Goal: Task Accomplishment & Management: Complete application form

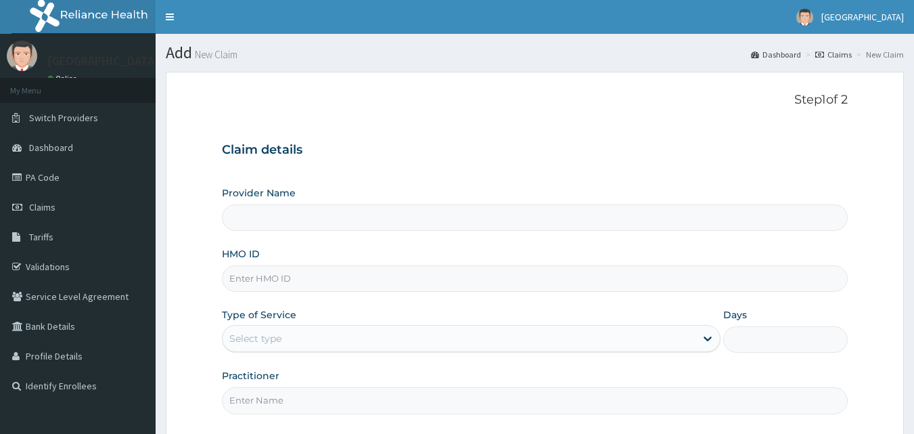
type input "Amuwo Medical Centre (AMC Hospital)"
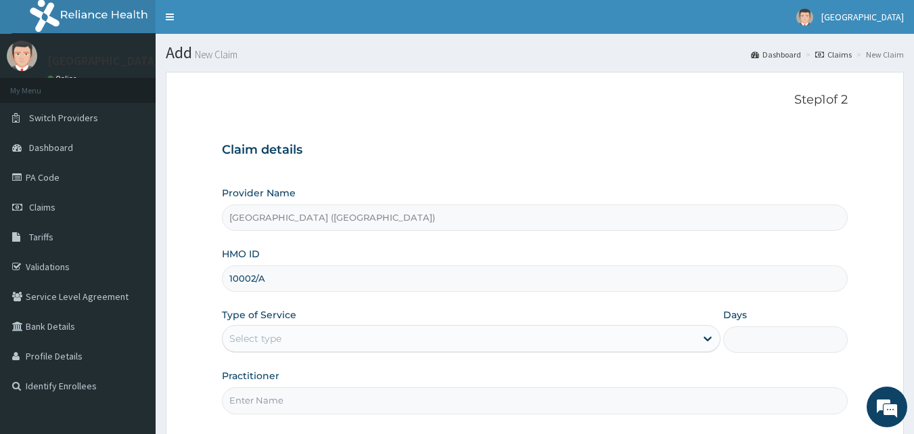
click at [265, 281] on input "10002/A" at bounding box center [535, 278] width 627 height 26
type input "1"
click at [243, 281] on input "HMO ID" at bounding box center [535, 278] width 627 height 26
type input "RUY/10002/A"
click at [244, 342] on div "Select type" at bounding box center [255, 339] width 52 height 14
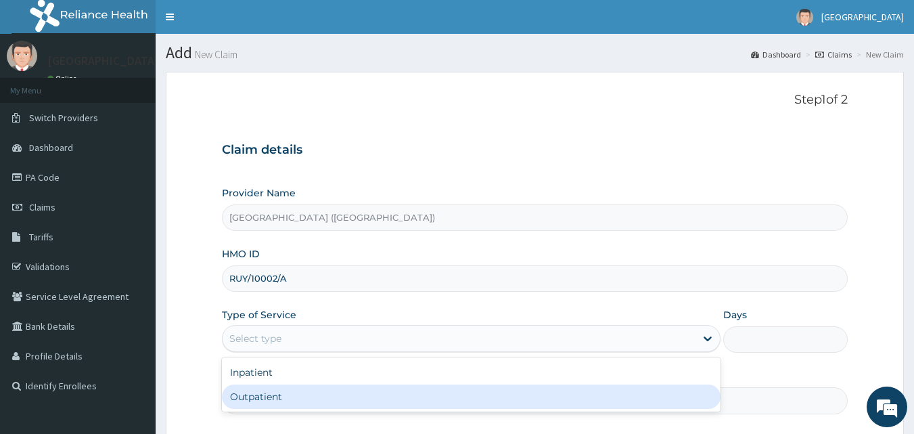
click at [248, 394] on div "Outpatient" at bounding box center [471, 396] width 499 height 24
type input "1"
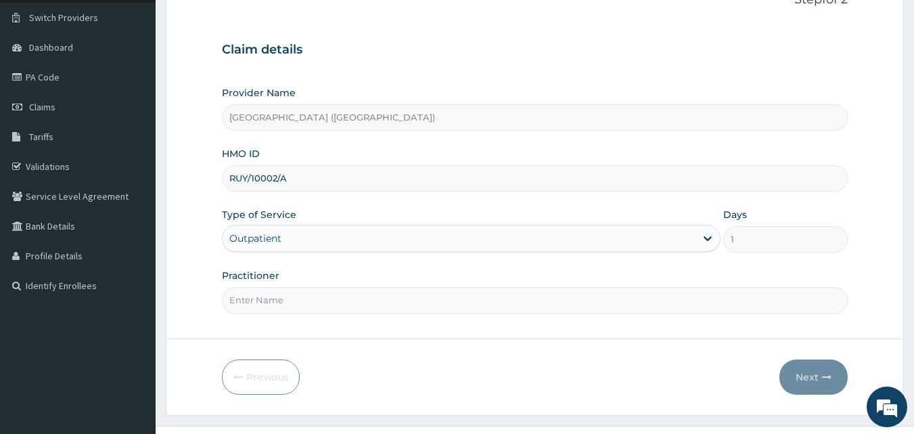
scroll to position [108, 0]
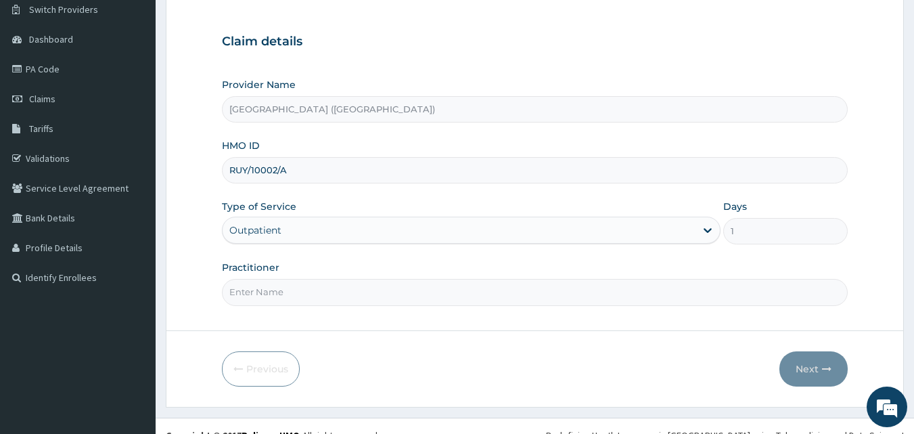
click at [308, 293] on input "Practitioner" at bounding box center [535, 292] width 627 height 26
type input "DR VALENTINE"
click at [814, 369] on button "Next" at bounding box center [813, 368] width 68 height 35
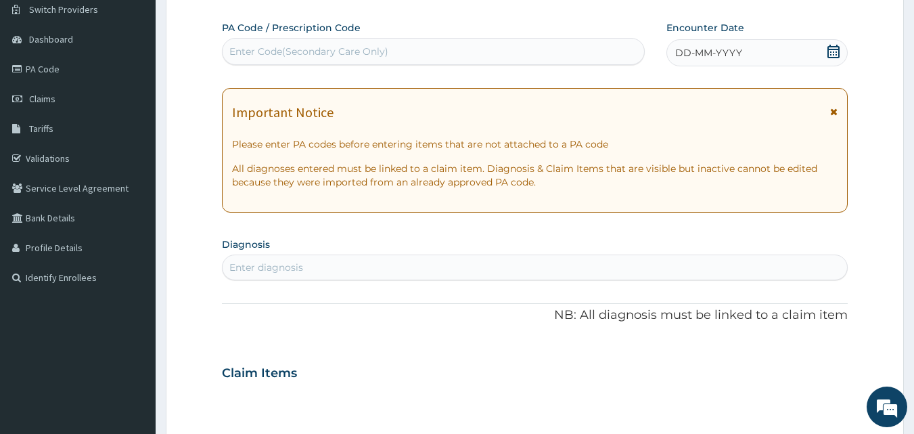
click at [834, 52] on icon at bounding box center [833, 52] width 12 height 14
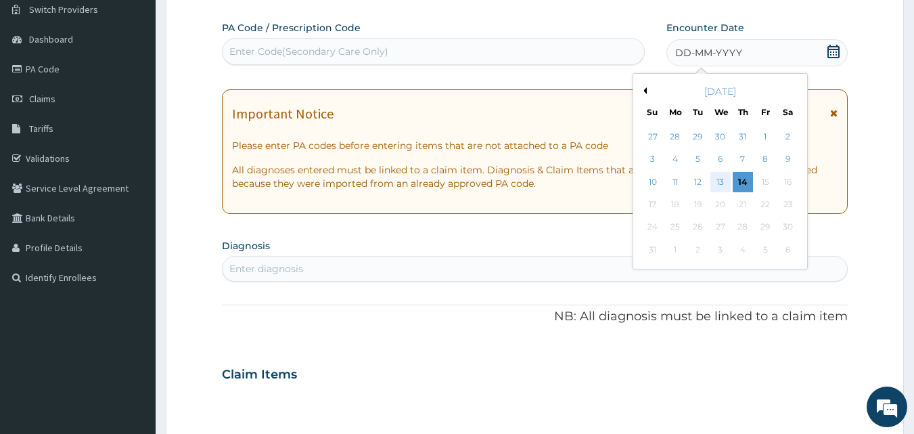
click at [726, 184] on div "13" at bounding box center [720, 182] width 20 height 20
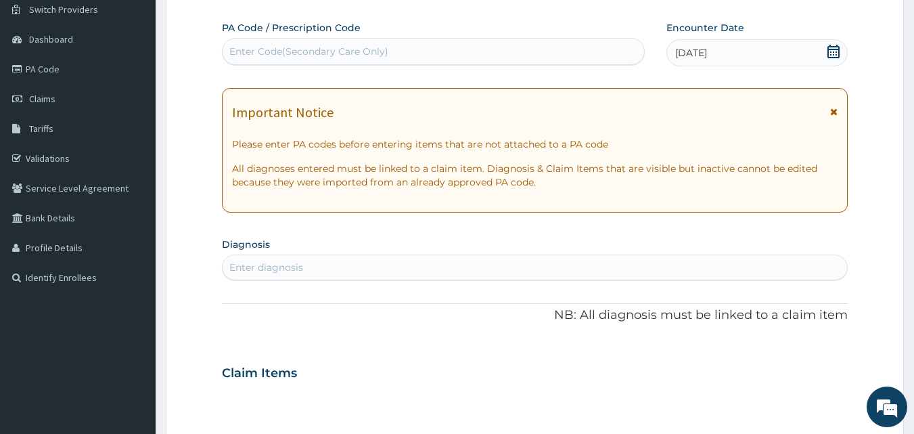
click at [421, 267] on div "Enter diagnosis" at bounding box center [535, 267] width 625 height 22
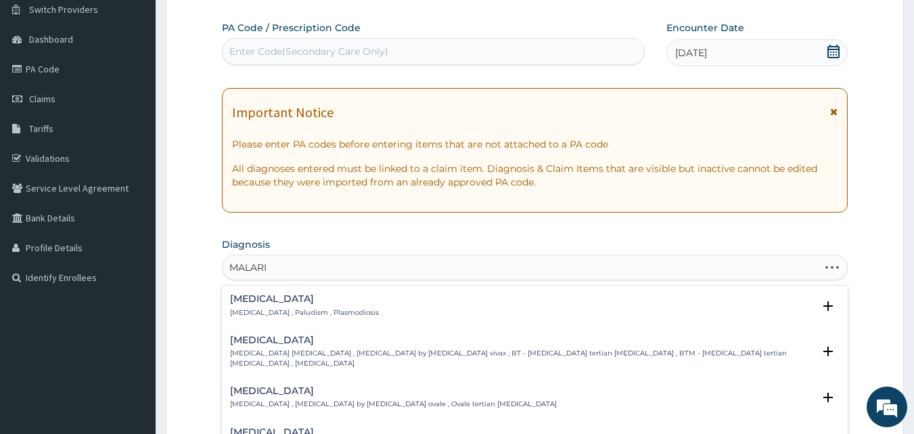
type input "MALARIA"
click at [820, 306] on icon "open select status" at bounding box center [828, 306] width 16 height 16
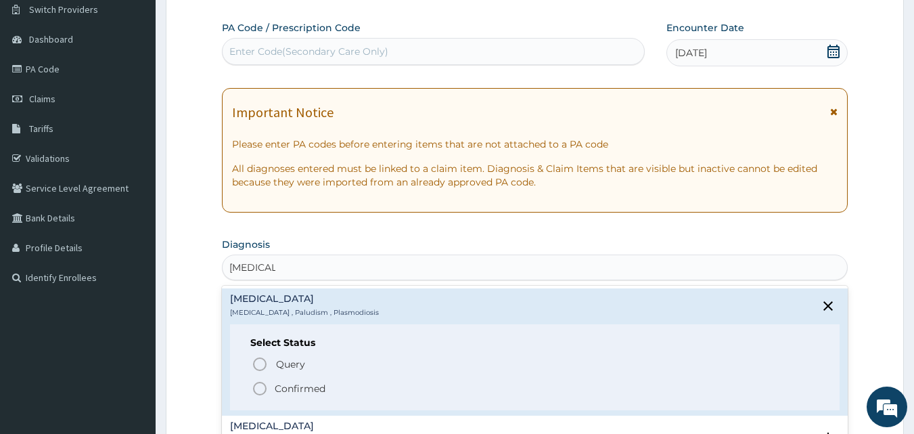
click at [263, 387] on icon "status option filled" at bounding box center [260, 388] width 16 height 16
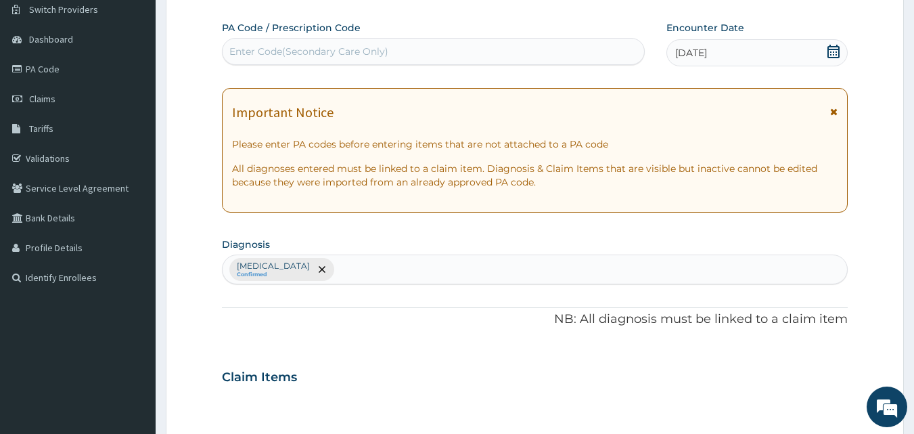
click at [337, 271] on input "text" at bounding box center [337, 270] width 1 height 14
type input "TYPH"
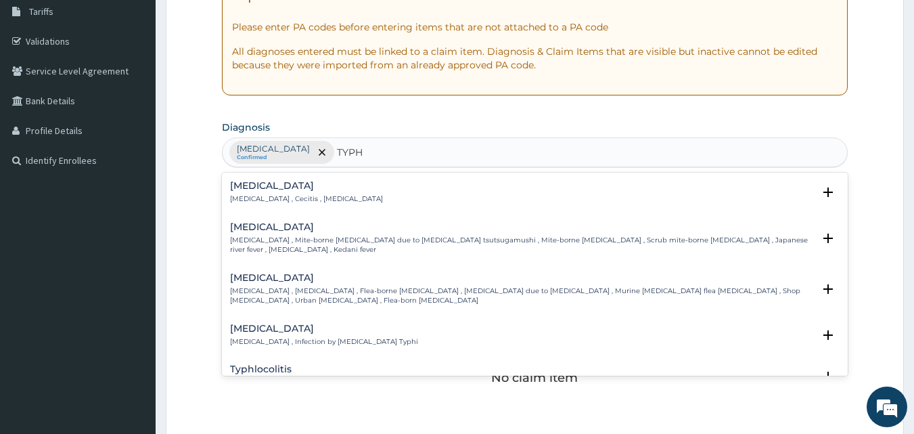
scroll to position [244, 0]
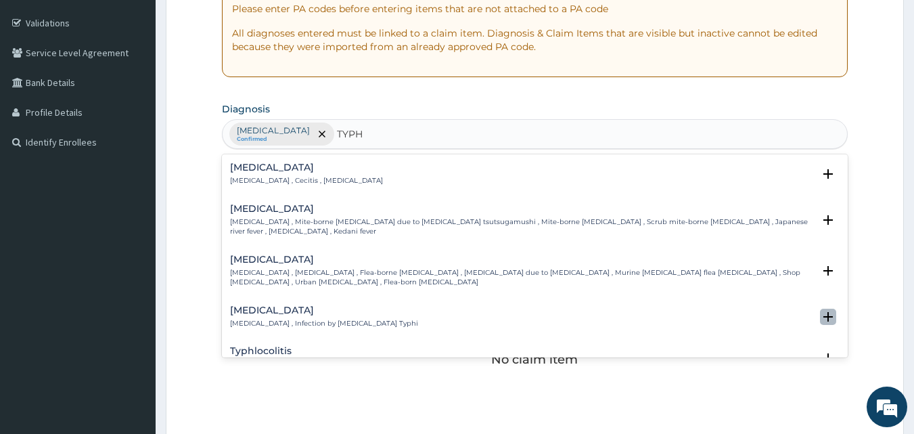
click at [823, 312] on icon "open select status" at bounding box center [827, 316] width 9 height 9
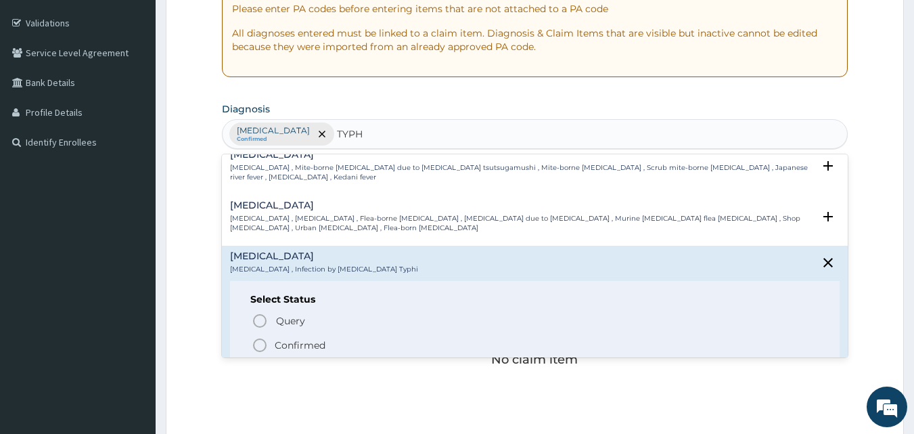
scroll to position [81, 0]
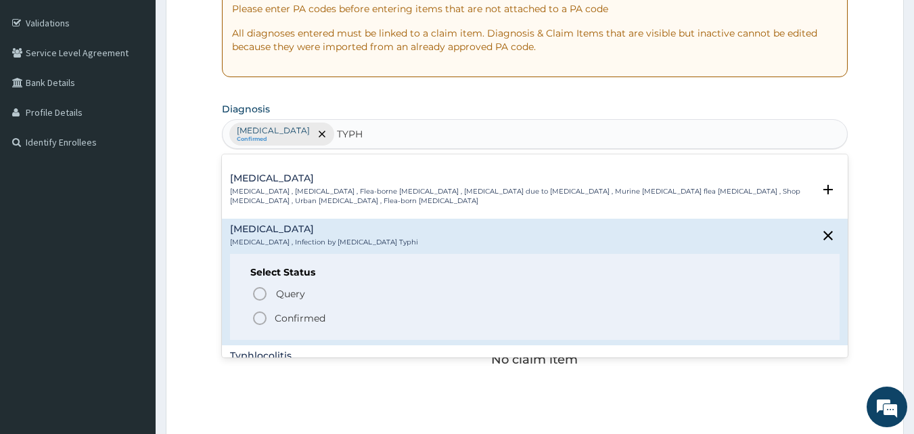
click at [258, 310] on icon "status option filled" at bounding box center [260, 318] width 16 height 16
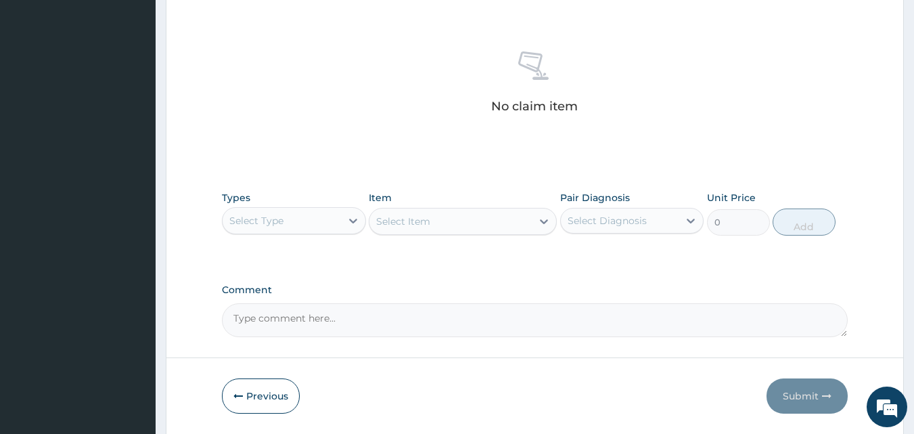
scroll to position [514, 0]
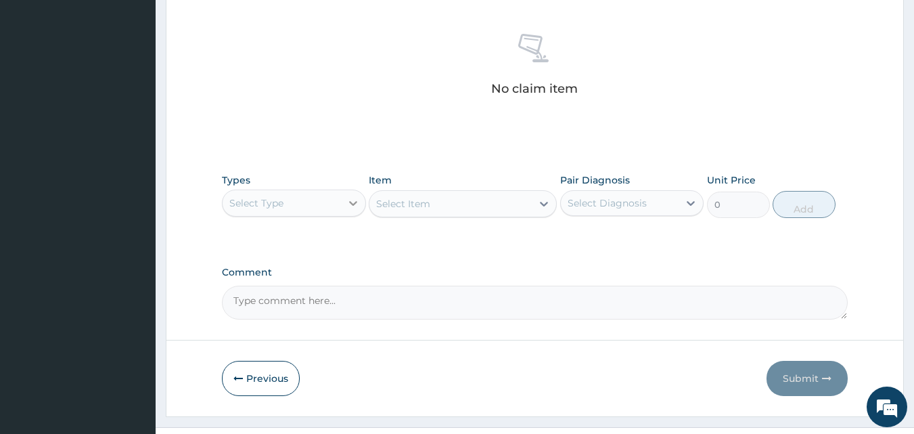
click at [352, 202] on icon at bounding box center [353, 203] width 14 height 14
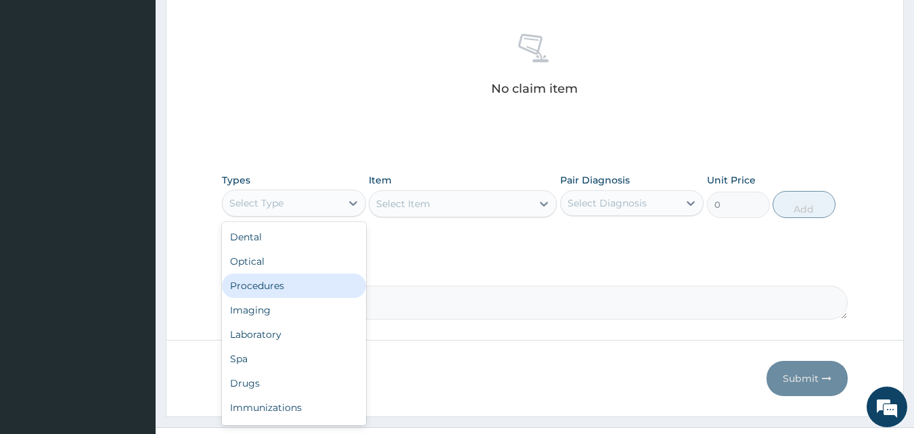
click at [322, 281] on div "Procedures" at bounding box center [294, 285] width 144 height 24
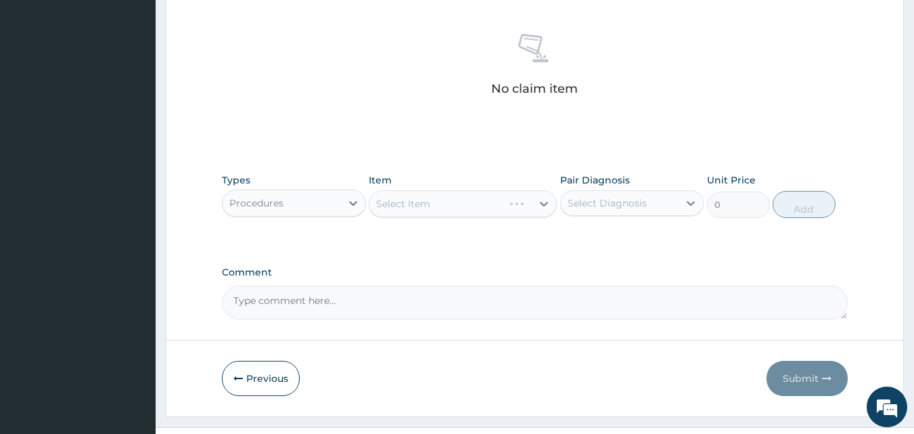
click at [545, 203] on div "Select Item" at bounding box center [463, 203] width 188 height 27
click at [542, 204] on icon at bounding box center [544, 204] width 8 height 5
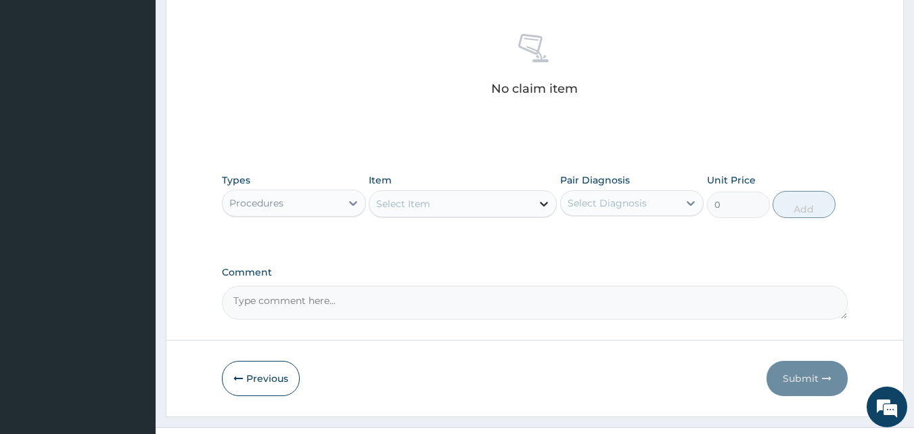
click at [542, 204] on icon at bounding box center [544, 204] width 8 height 5
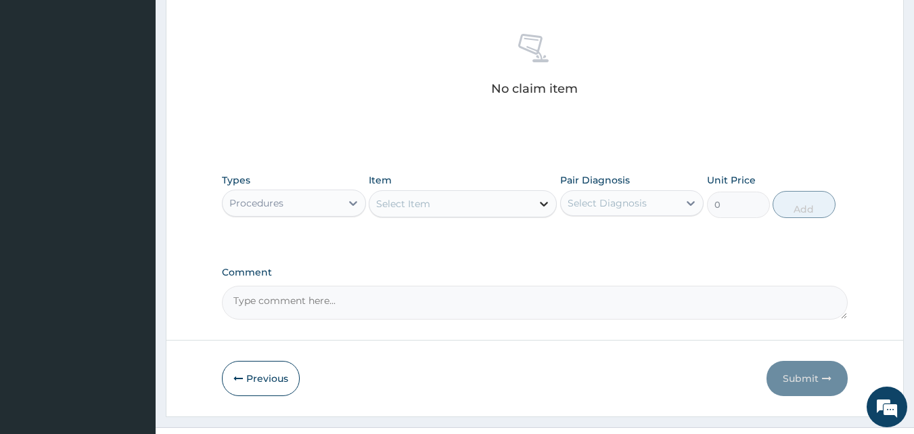
click at [542, 204] on icon at bounding box center [544, 204] width 8 height 5
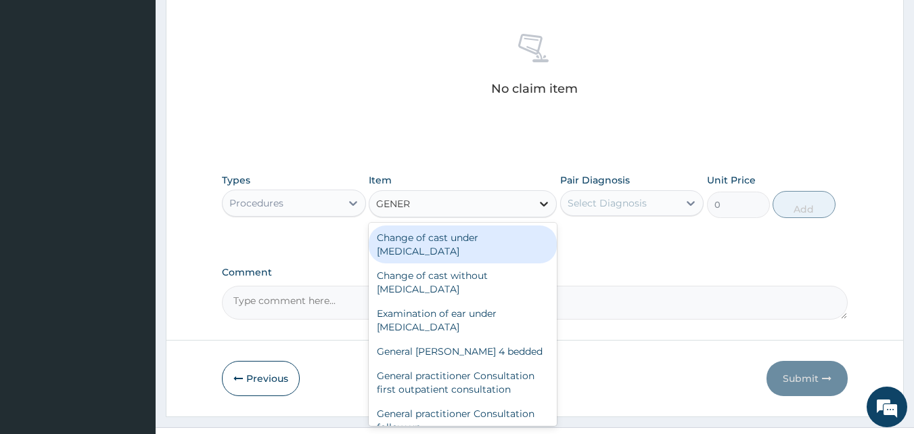
type input "GENERA"
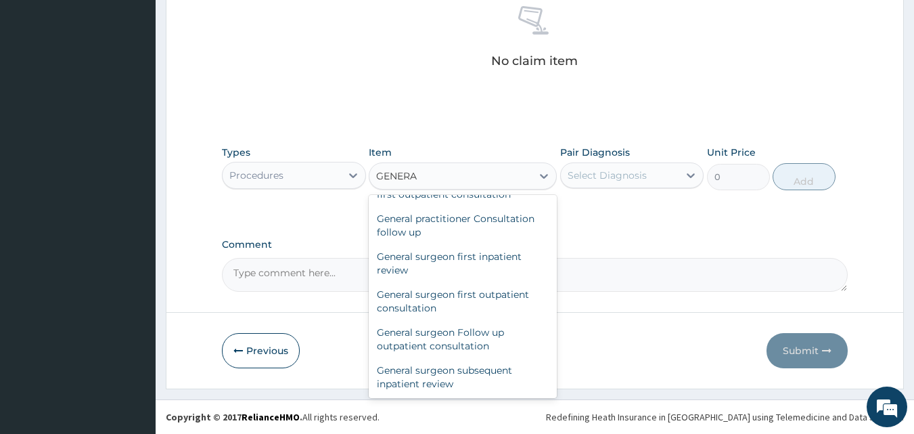
scroll to position [168, 0]
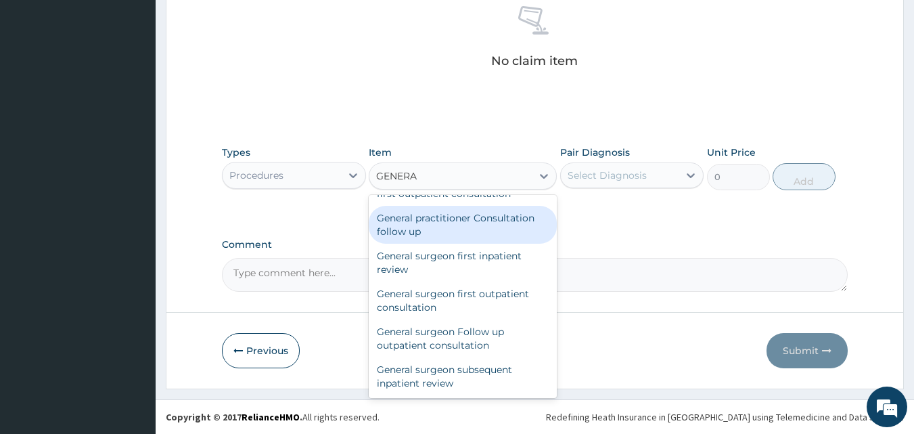
click at [516, 229] on div "General practitioner Consultation follow up" at bounding box center [463, 225] width 188 height 38
type input "2365"
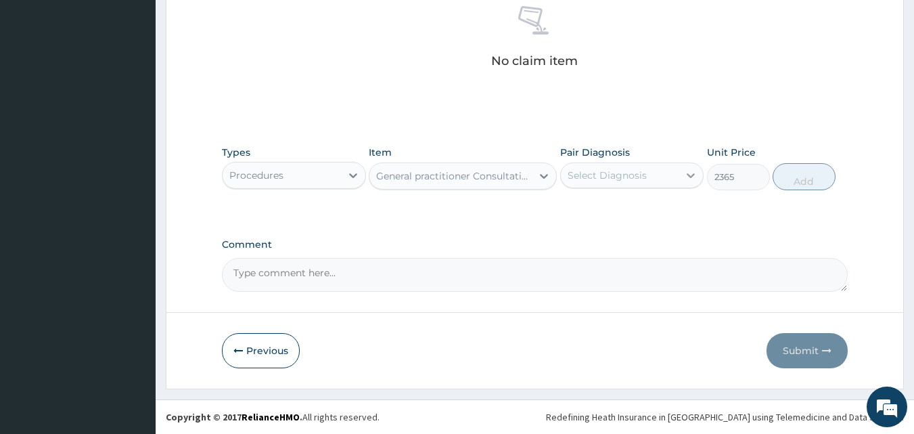
click at [691, 179] on icon at bounding box center [691, 175] width 14 height 14
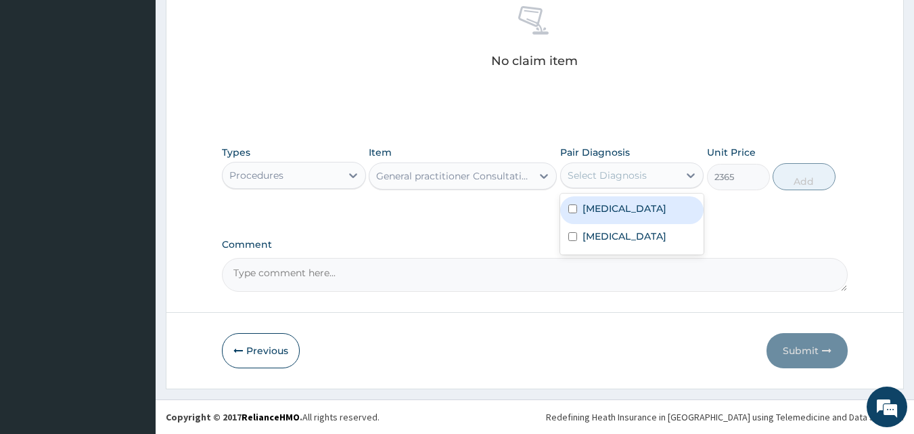
click at [575, 208] on input "checkbox" at bounding box center [572, 208] width 9 height 9
checkbox input "true"
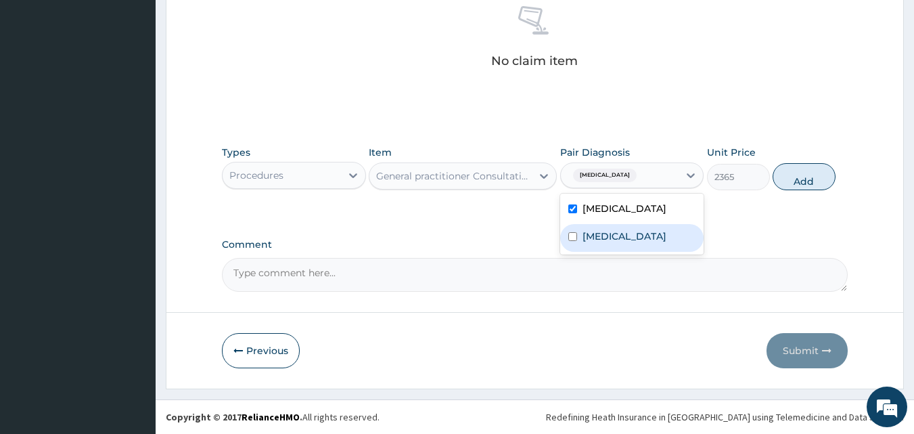
click at [573, 238] on input "checkbox" at bounding box center [572, 236] width 9 height 9
checkbox input "true"
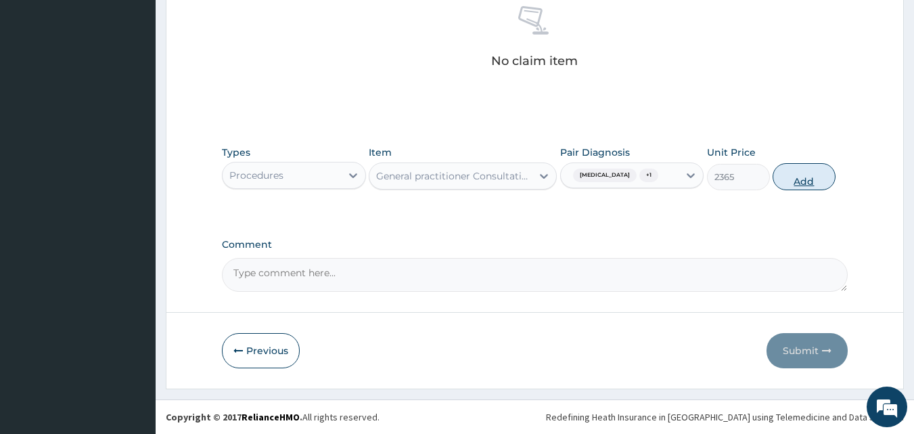
click at [809, 185] on button "Add" at bounding box center [804, 176] width 63 height 27
type input "0"
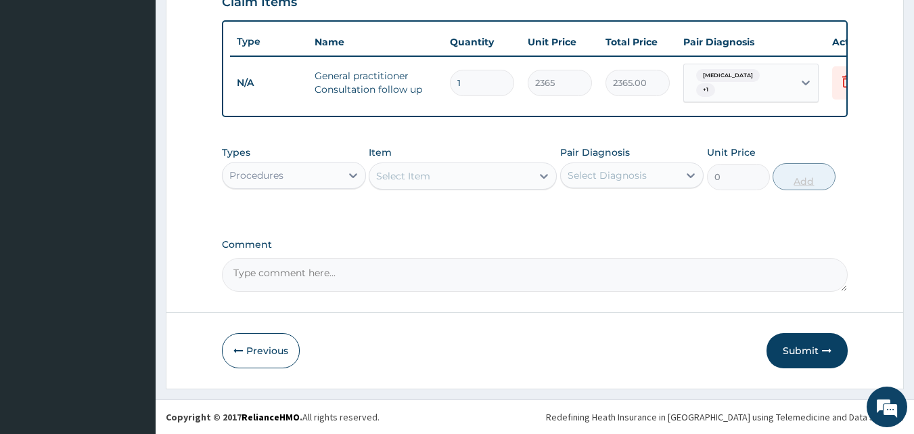
scroll to position [488, 0]
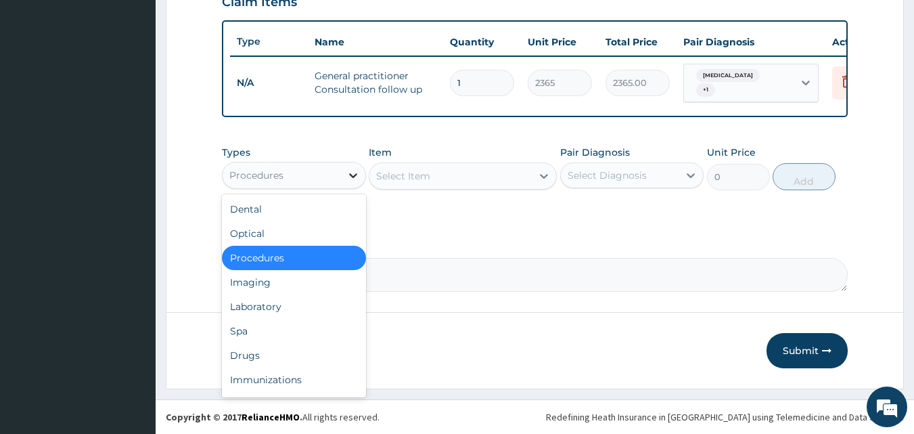
click at [352, 177] on icon at bounding box center [353, 175] width 8 height 5
click at [276, 302] on div "Laboratory" at bounding box center [294, 306] width 144 height 24
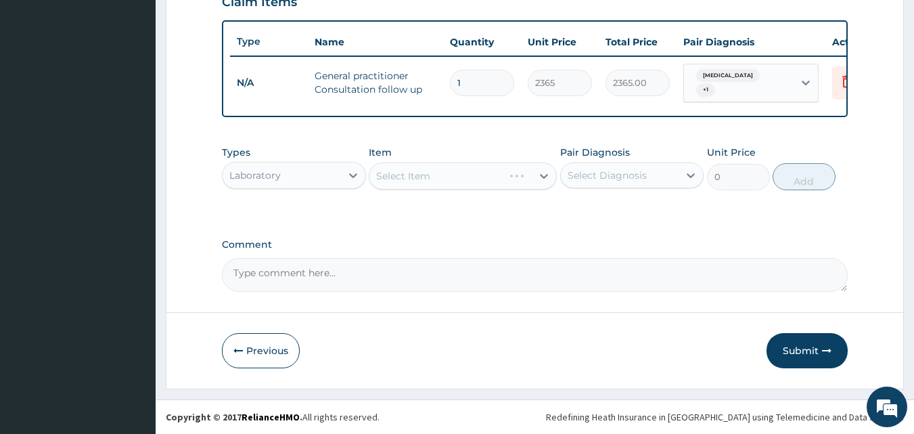
click at [543, 177] on div "Select Item" at bounding box center [463, 175] width 188 height 27
click at [534, 175] on div at bounding box center [544, 176] width 24 height 24
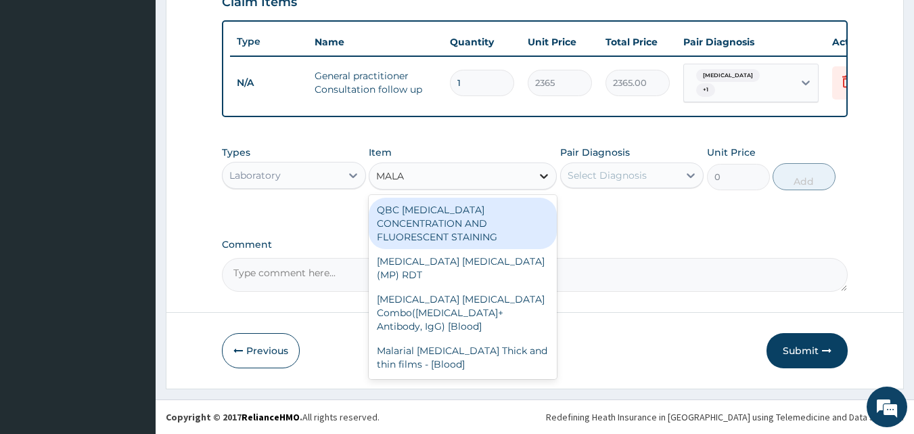
type input "MALAR"
click at [527, 212] on div "QBC MALARIA CONCENTRATION AND FLUORESCENT STAINING" at bounding box center [463, 223] width 188 height 51
type input "1612.5"
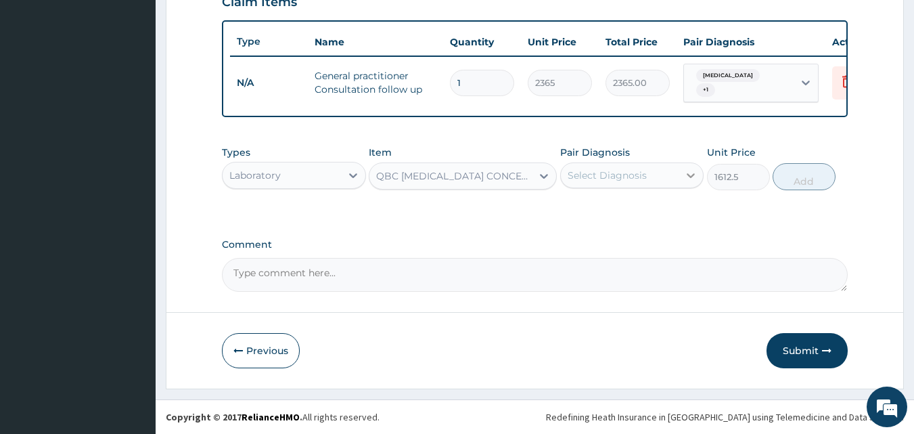
click at [693, 178] on icon at bounding box center [691, 175] width 14 height 14
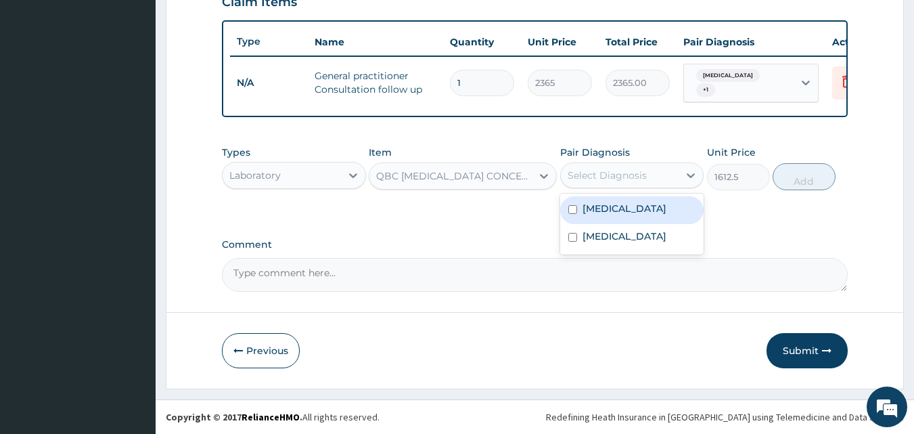
click at [576, 205] on input "checkbox" at bounding box center [572, 209] width 9 height 9
checkbox input "true"
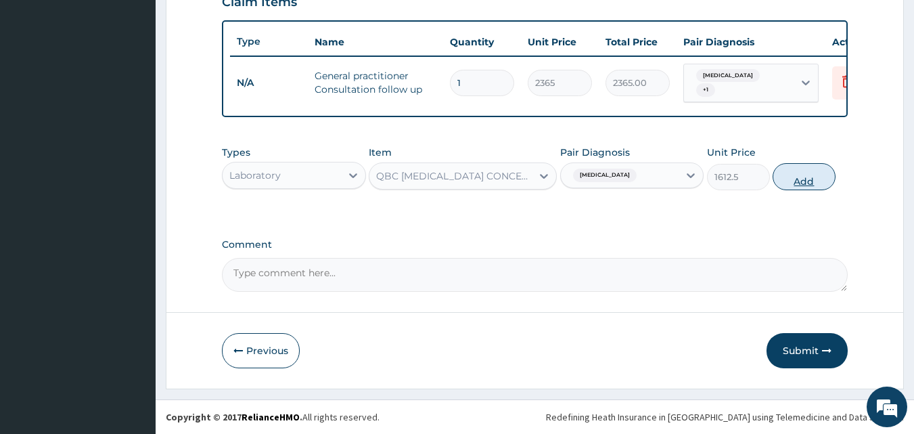
click at [812, 185] on button "Add" at bounding box center [804, 176] width 63 height 27
type input "0"
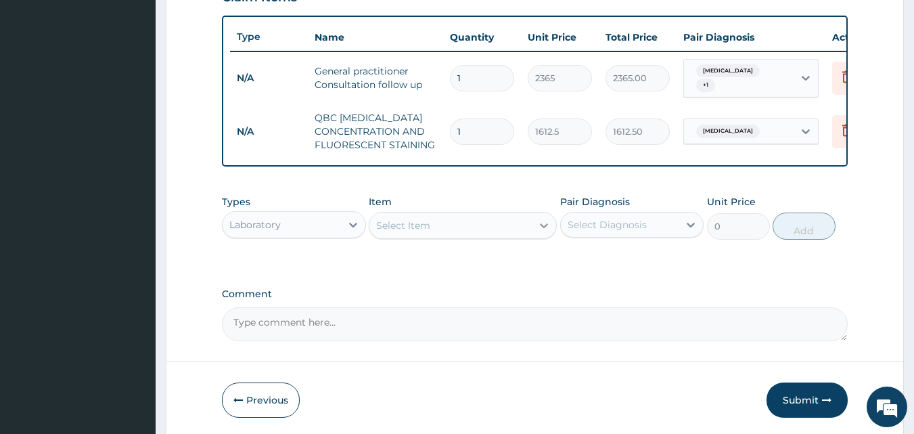
click at [541, 227] on icon at bounding box center [544, 226] width 14 height 14
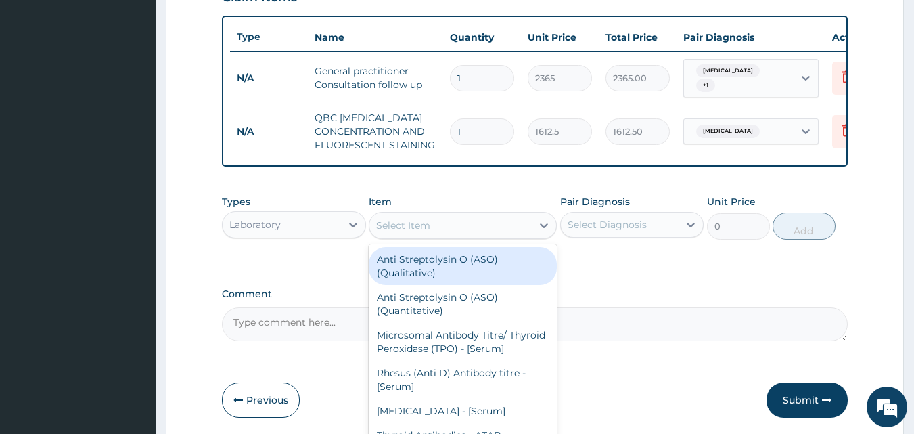
click at [465, 228] on div "Select Item" at bounding box center [450, 225] width 162 height 22
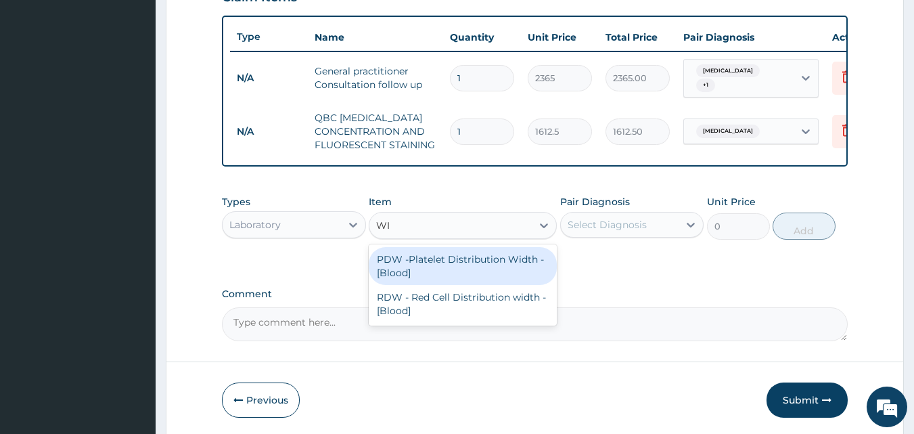
type input "W"
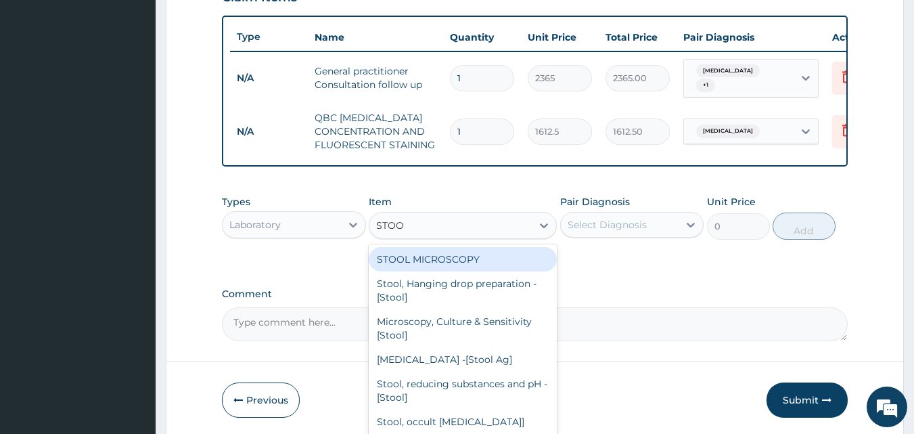
type input "STOOL"
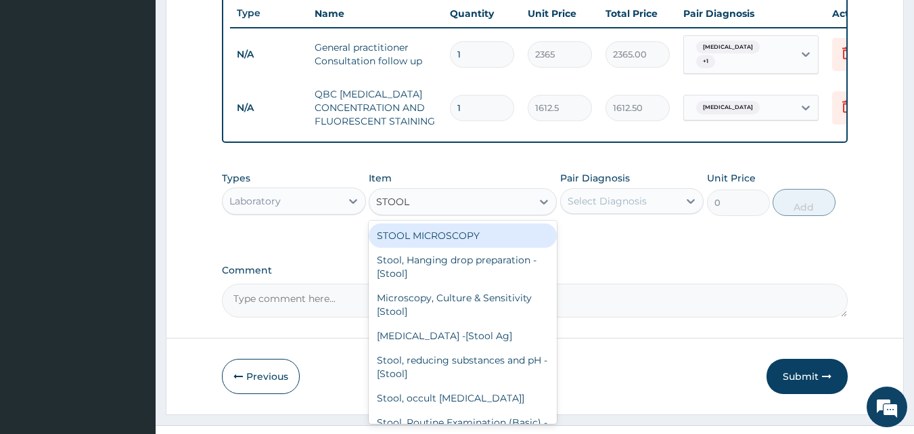
scroll to position [542, 0]
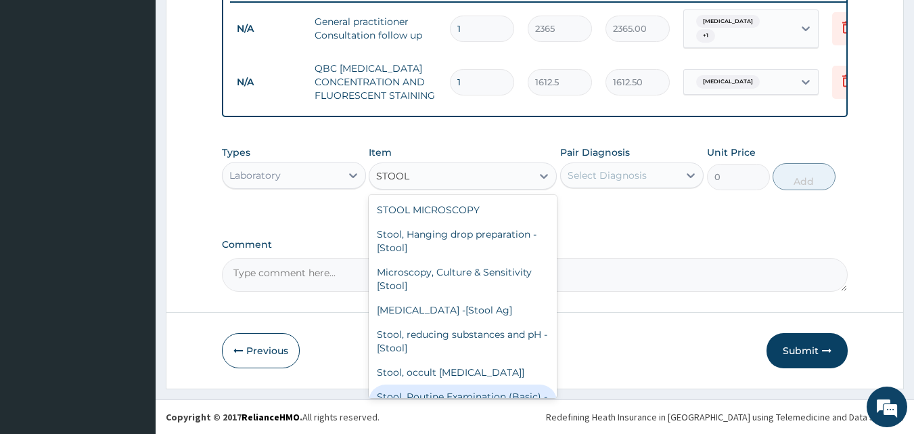
click at [526, 387] on div "Stool, Routine Examination (Basic) - [Stool]" at bounding box center [463, 403] width 188 height 38
type input "2687.5"
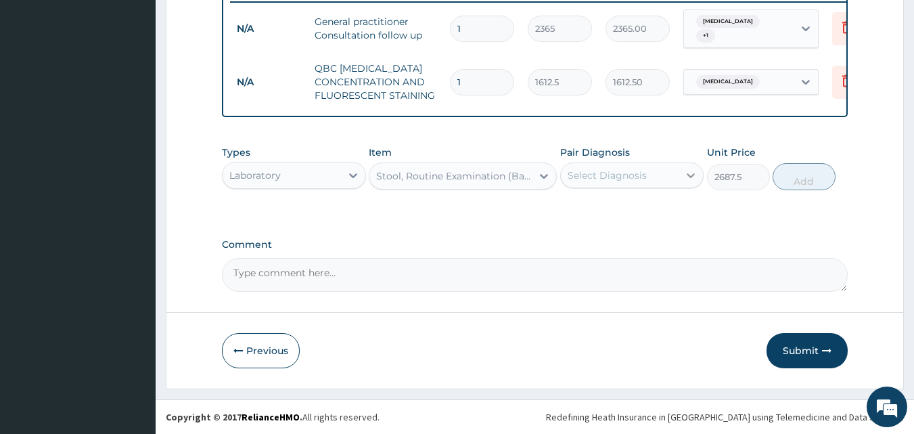
click at [693, 178] on icon at bounding box center [691, 175] width 14 height 14
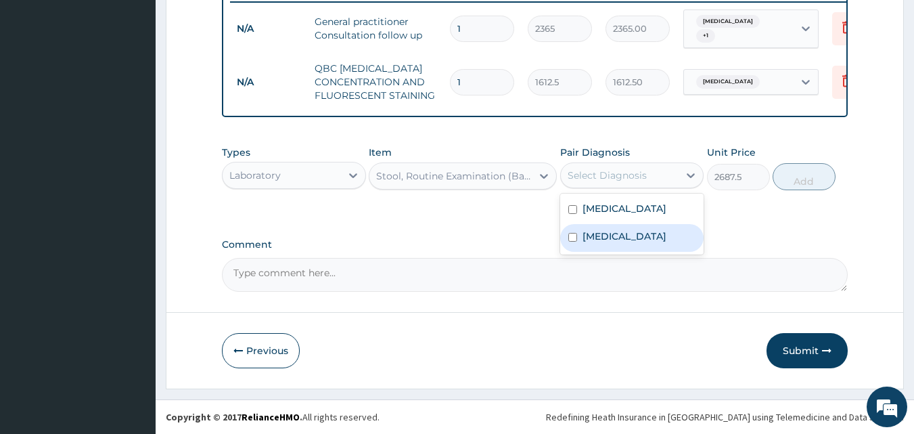
click at [574, 235] on input "checkbox" at bounding box center [572, 237] width 9 height 9
checkbox input "true"
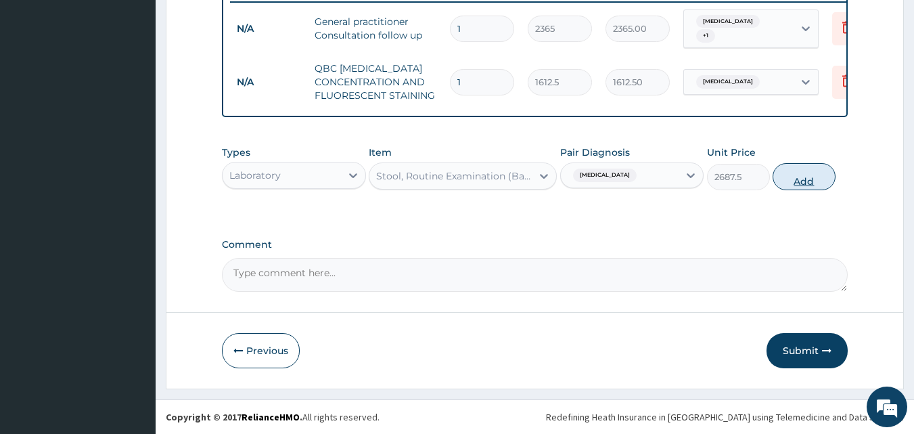
click at [800, 186] on button "Add" at bounding box center [804, 176] width 63 height 27
type input "0"
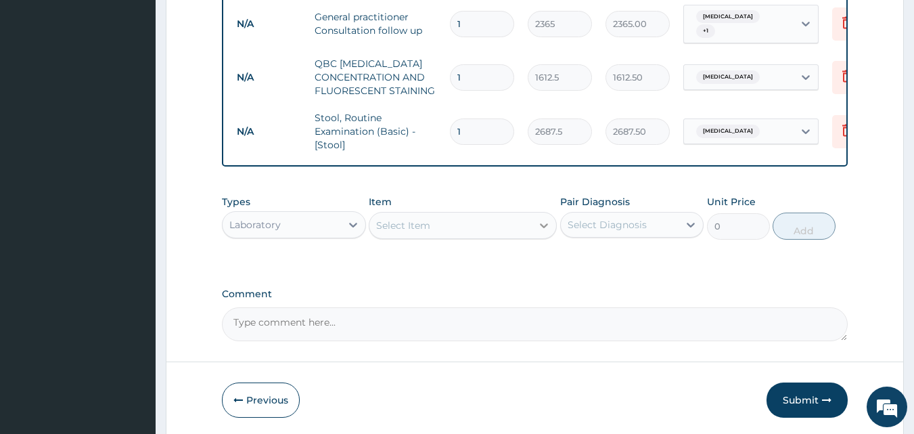
click at [545, 228] on icon at bounding box center [544, 225] width 8 height 5
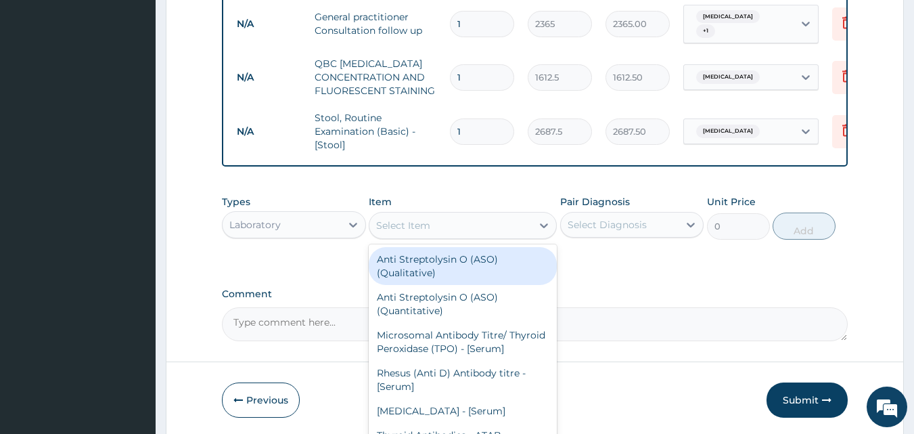
click at [386, 229] on div "Select Item" at bounding box center [403, 226] width 54 height 14
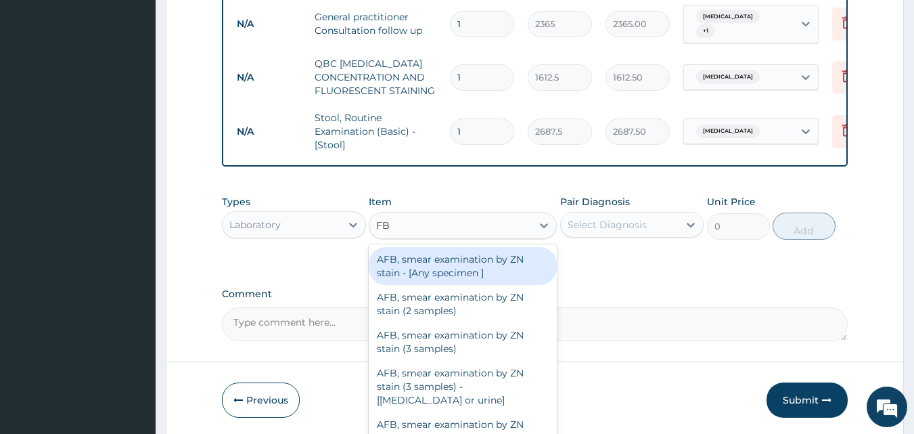
type input "FBC"
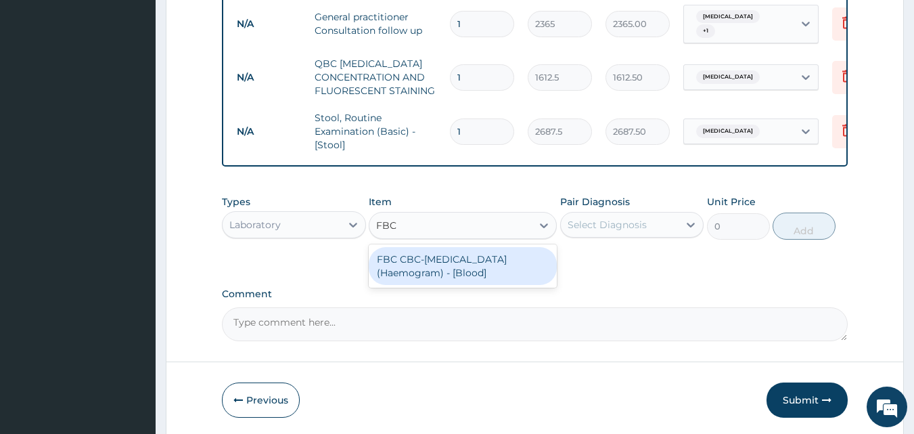
click at [426, 267] on div "FBC CBC-Complete Blood Count (Haemogram) - [Blood]" at bounding box center [463, 266] width 188 height 38
type input "4300"
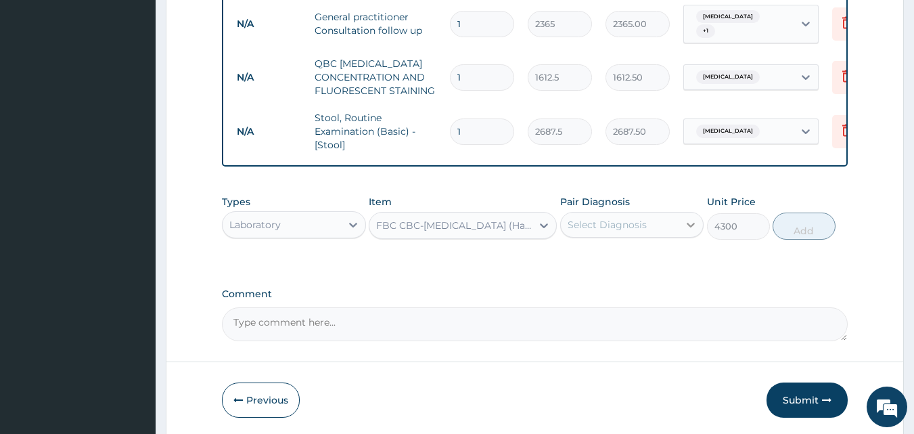
click at [691, 227] on icon at bounding box center [691, 225] width 8 height 5
click at [574, 263] on input "checkbox" at bounding box center [572, 258] width 9 height 9
checkbox input "true"
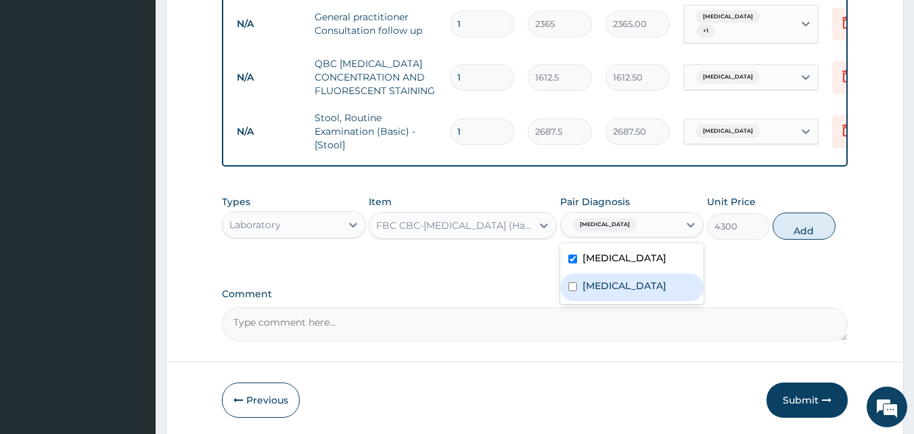
click at [574, 290] on input "checkbox" at bounding box center [572, 286] width 9 height 9
checkbox input "true"
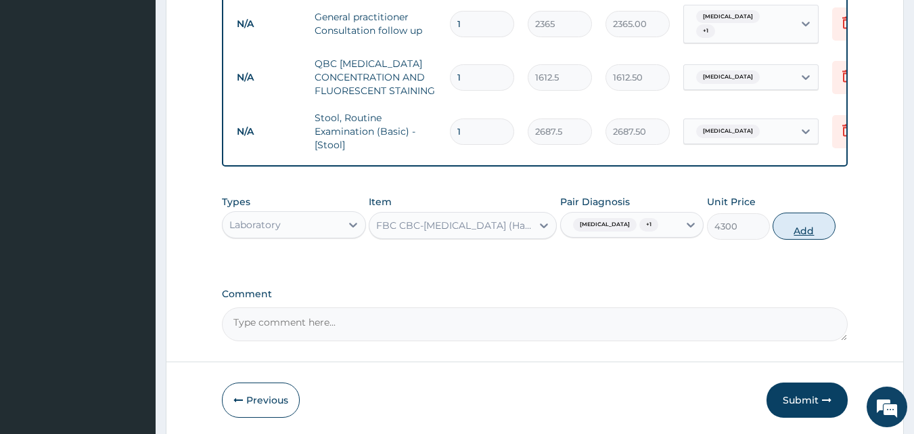
click at [800, 237] on button "Add" at bounding box center [804, 225] width 63 height 27
type input "0"
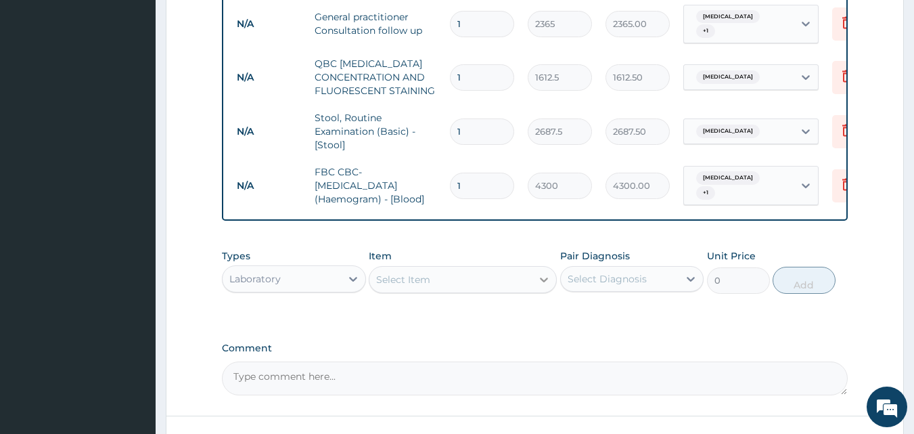
click at [544, 286] on icon at bounding box center [544, 280] width 14 height 14
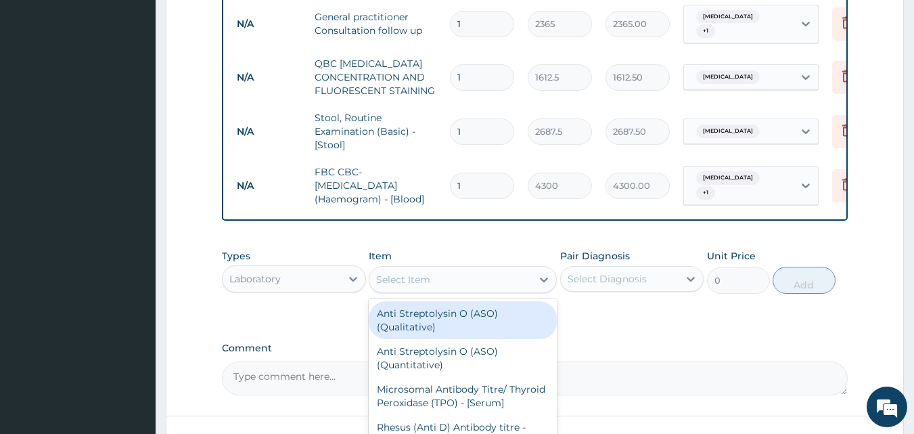
click at [496, 285] on div "Select Item" at bounding box center [450, 280] width 162 height 22
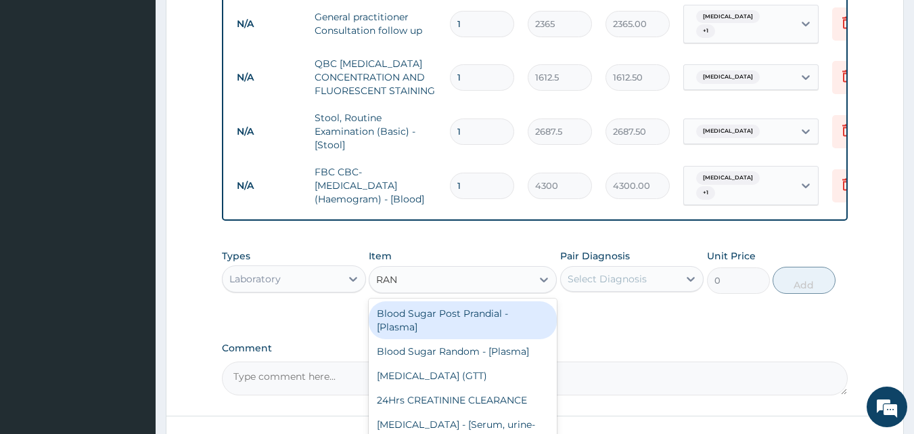
type input "RAND"
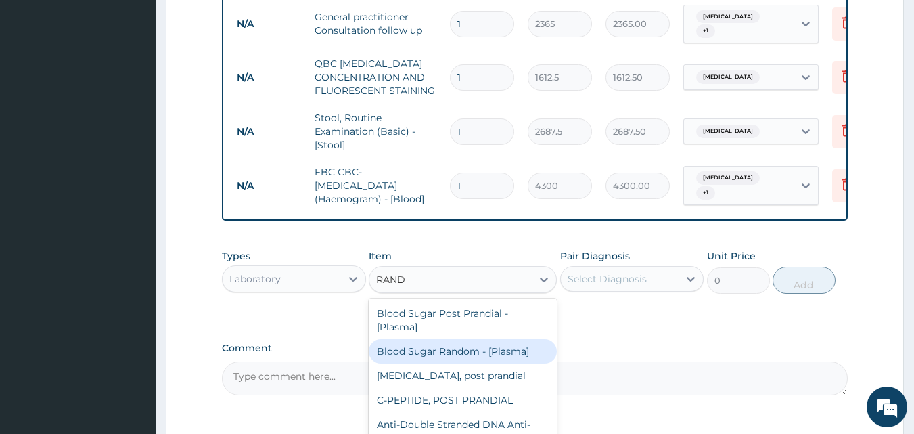
click at [481, 355] on div "Blood Sugar Random - [Plasma]" at bounding box center [463, 351] width 188 height 24
type input "1290"
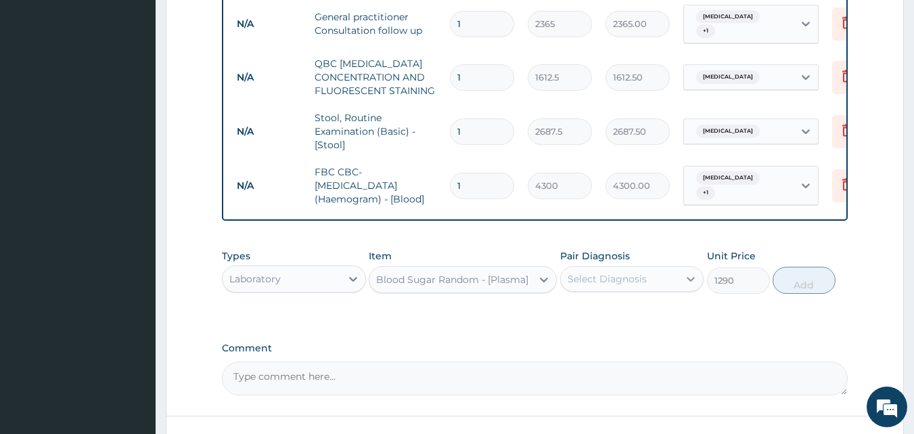
click at [689, 286] on icon at bounding box center [691, 279] width 14 height 14
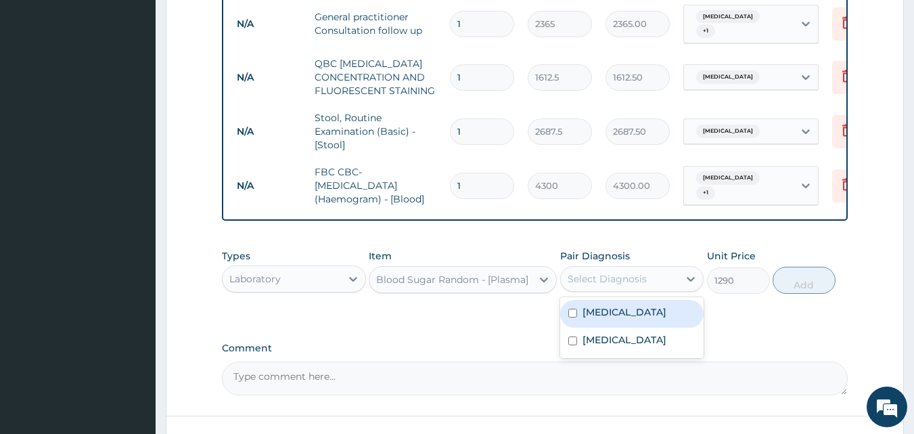
click at [576, 317] on input "checkbox" at bounding box center [572, 313] width 9 height 9
checkbox input "true"
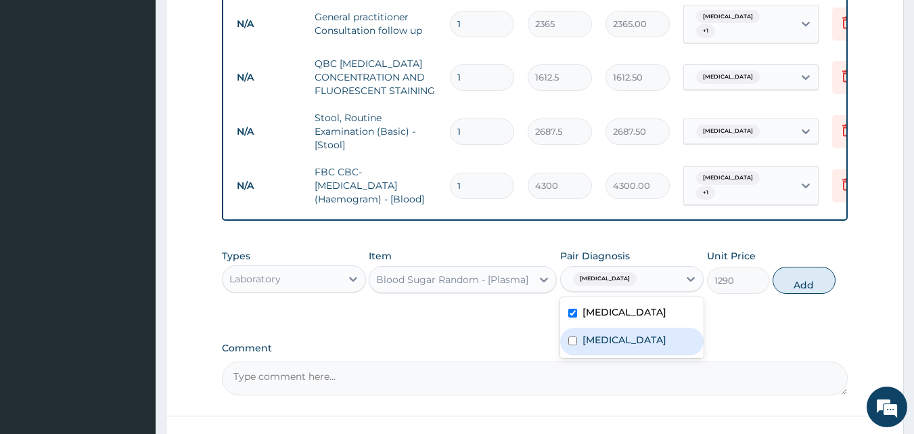
click at [572, 345] on input "checkbox" at bounding box center [572, 340] width 9 height 9
checkbox input "true"
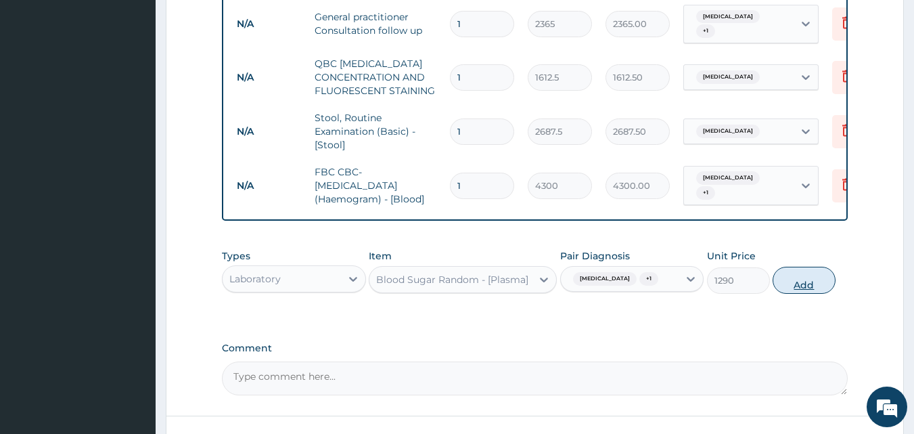
click at [796, 292] on button "Add" at bounding box center [804, 280] width 63 height 27
type input "0"
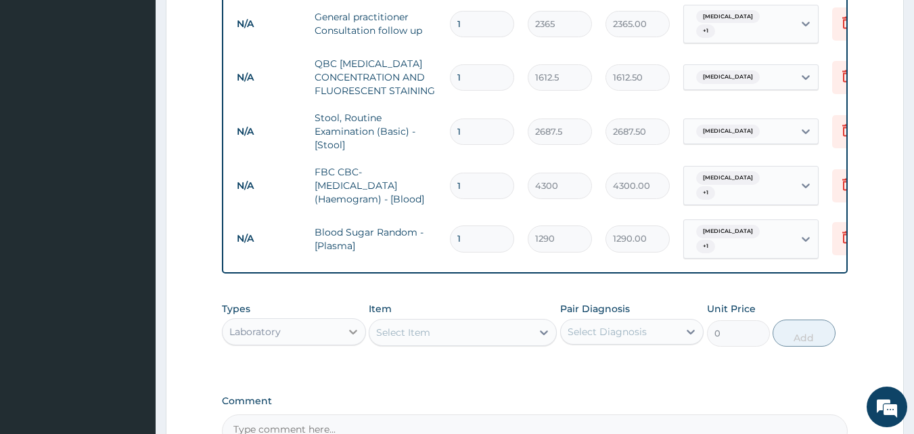
click at [352, 329] on icon at bounding box center [353, 332] width 14 height 14
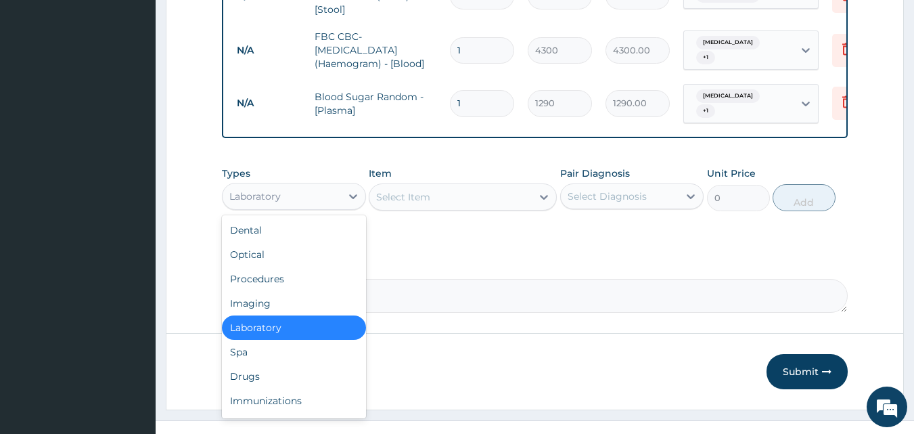
scroll to position [697, 0]
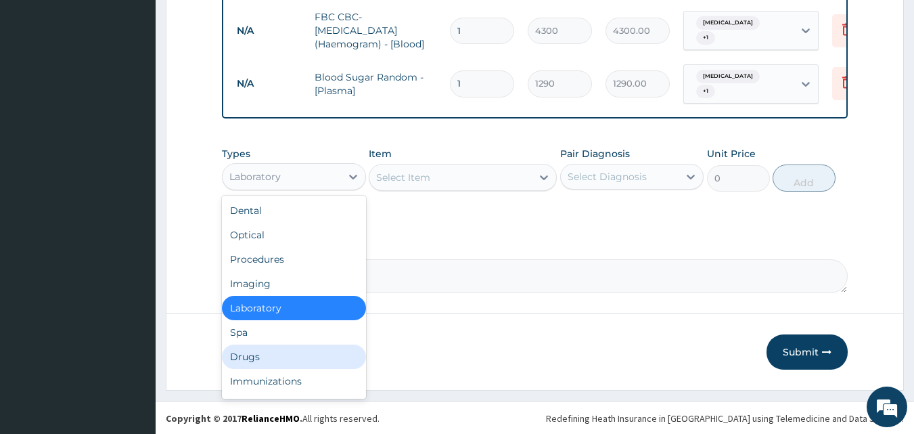
click at [243, 350] on div "Drugs" at bounding box center [294, 356] width 144 height 24
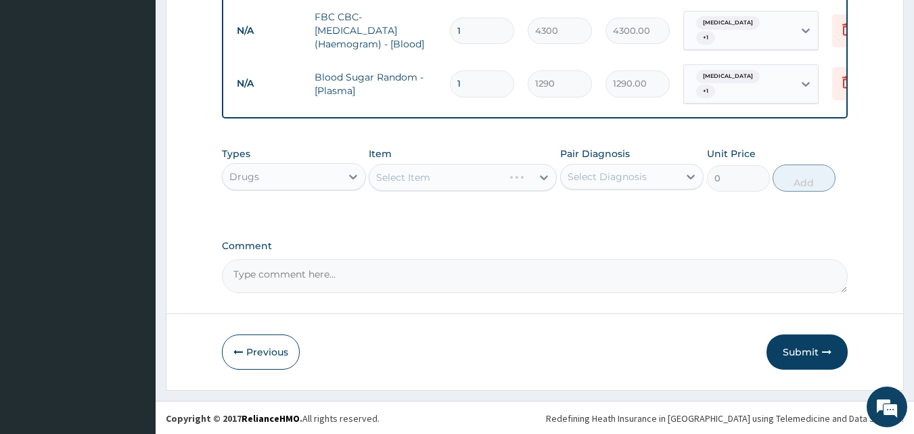
click at [544, 179] on div "Select Item" at bounding box center [463, 177] width 188 height 27
click at [540, 179] on icon at bounding box center [544, 177] width 14 height 14
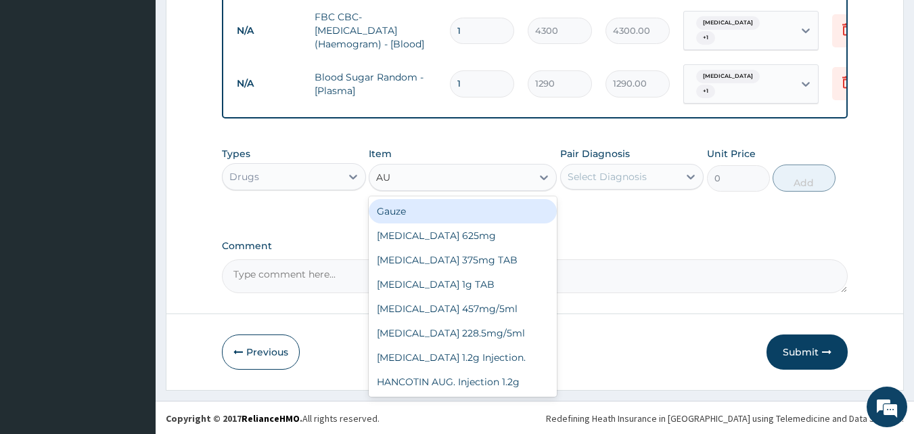
type input "AUG"
click at [387, 205] on div "AUGMENTIN 625mg" at bounding box center [463, 211] width 188 height 24
type input "886.875"
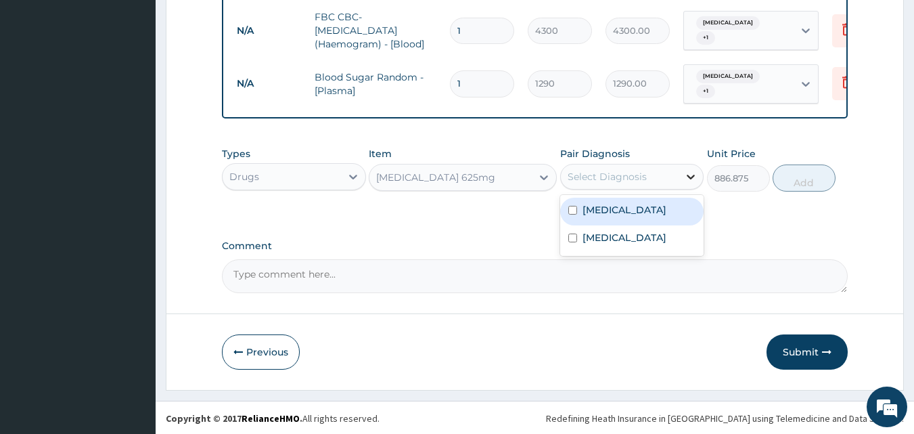
click at [692, 176] on icon at bounding box center [691, 177] width 8 height 5
click at [573, 211] on input "checkbox" at bounding box center [572, 210] width 9 height 9
checkbox input "true"
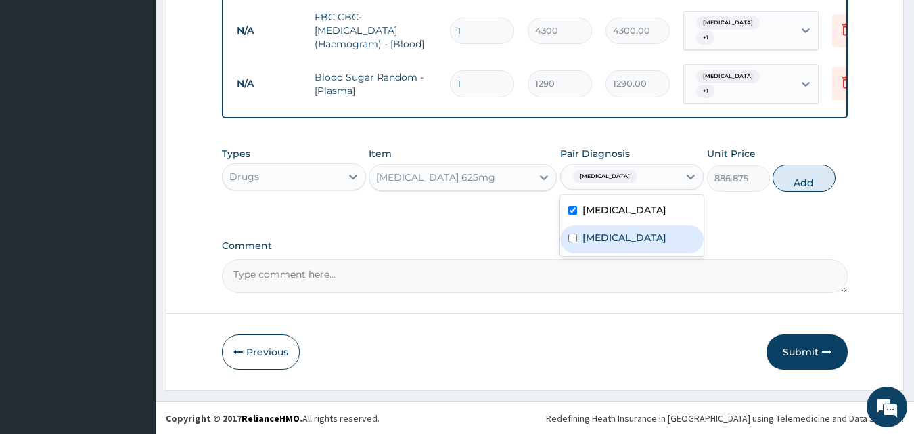
click at [573, 236] on input "checkbox" at bounding box center [572, 237] width 9 height 9
checkbox input "true"
click at [804, 188] on button "Add" at bounding box center [804, 177] width 63 height 27
type input "0"
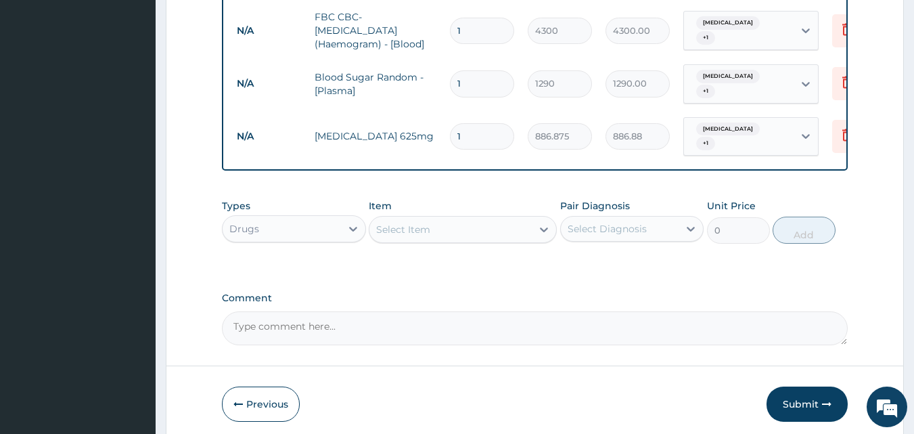
type input "10"
type input "8868.75"
type input "10"
click at [470, 199] on div "Item Select Item" at bounding box center [463, 221] width 188 height 45
click at [541, 227] on icon at bounding box center [544, 229] width 8 height 5
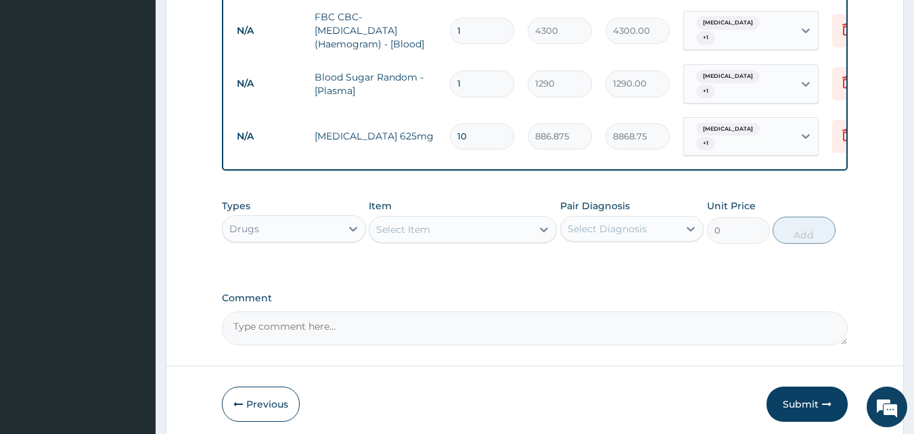
click at [407, 223] on div "Select Item" at bounding box center [403, 230] width 54 height 14
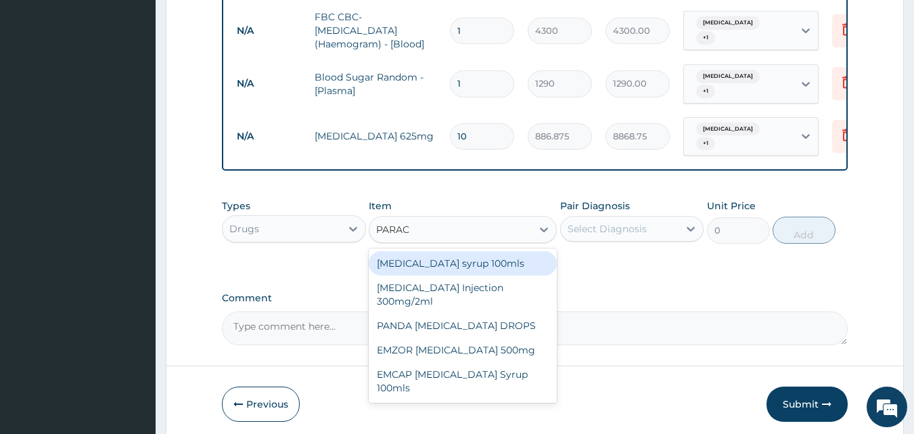
type input "PARACE"
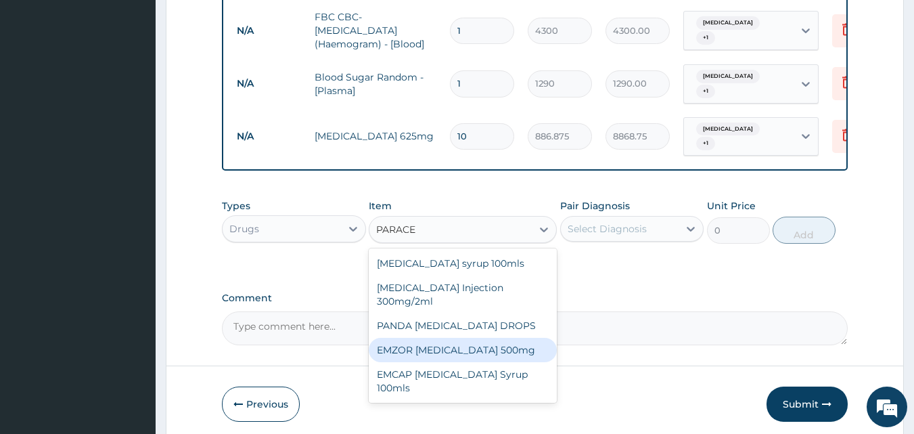
click at [423, 338] on div "EMZOR PARACETAMOL 500mg" at bounding box center [463, 350] width 188 height 24
type input "23.65"
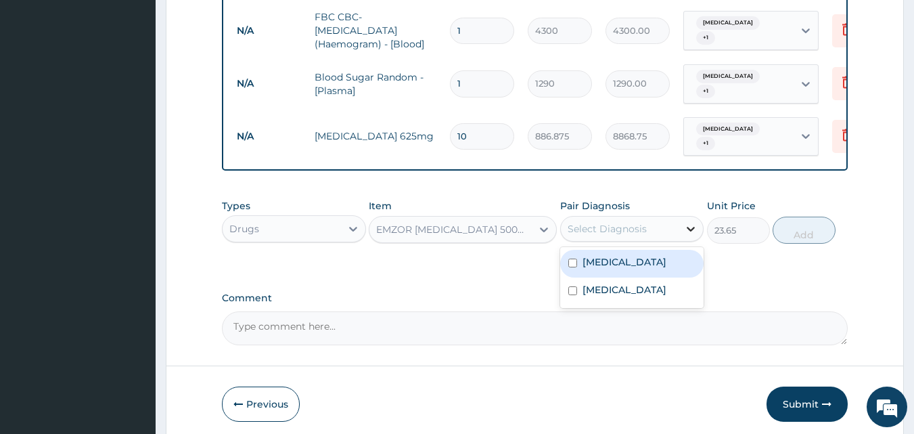
click at [688, 223] on icon at bounding box center [691, 229] width 14 height 14
click at [572, 258] on input "checkbox" at bounding box center [572, 262] width 9 height 9
checkbox input "true"
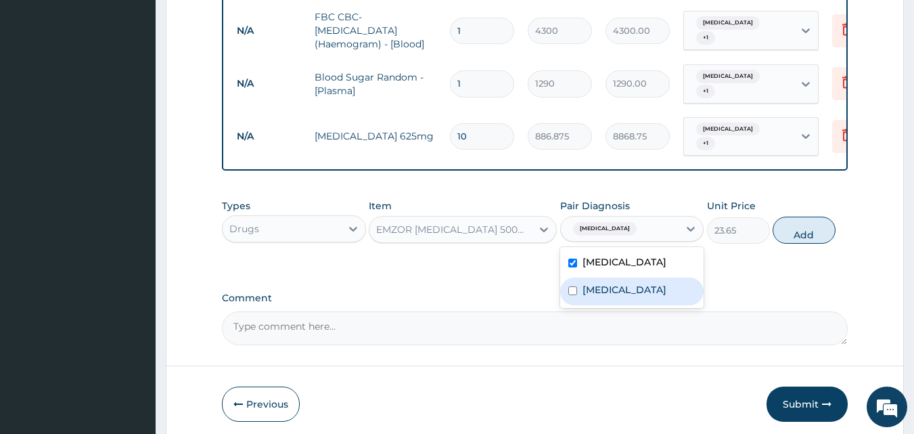
click at [574, 286] on input "checkbox" at bounding box center [572, 290] width 9 height 9
checkbox input "true"
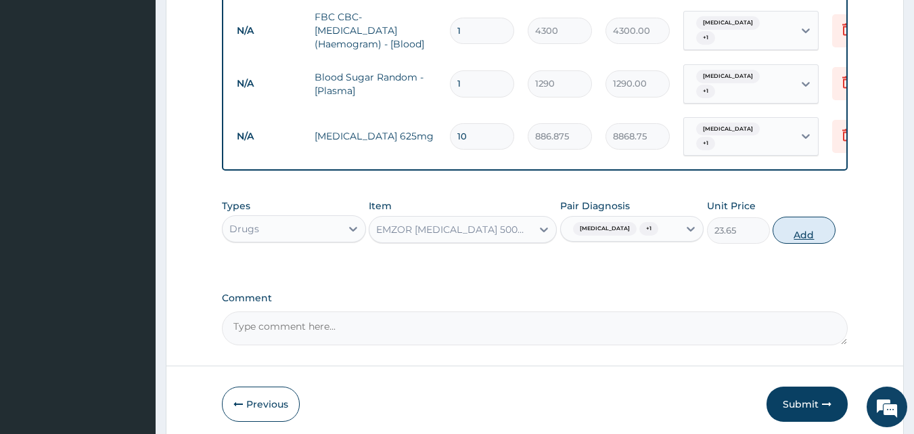
click at [798, 228] on button "Add" at bounding box center [804, 230] width 63 height 27
type input "0"
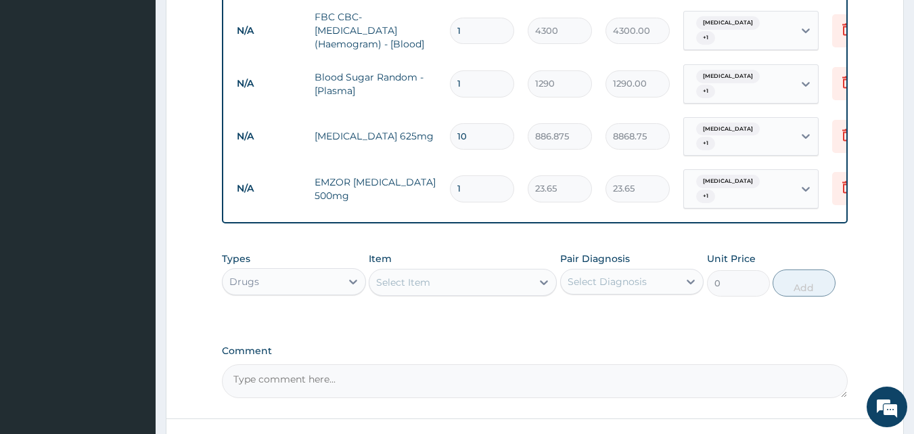
type input "18"
type input "425.70"
type input "18"
click at [543, 275] on icon at bounding box center [544, 282] width 14 height 14
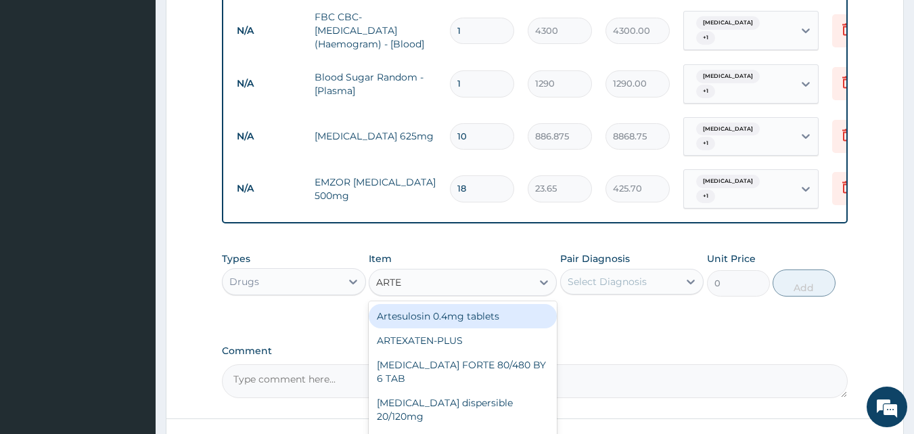
type input "ARTEM"
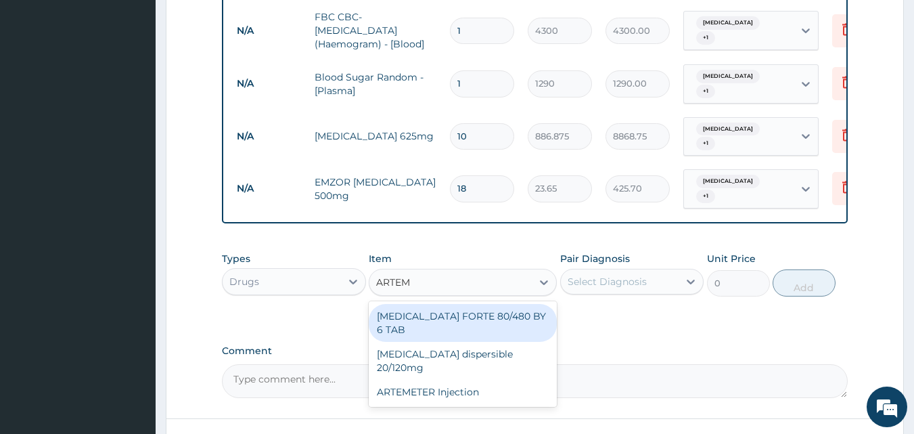
click at [401, 311] on div "COARTEM FORTE 80/480 BY 6 TAB" at bounding box center [463, 323] width 188 height 38
type input "449.35"
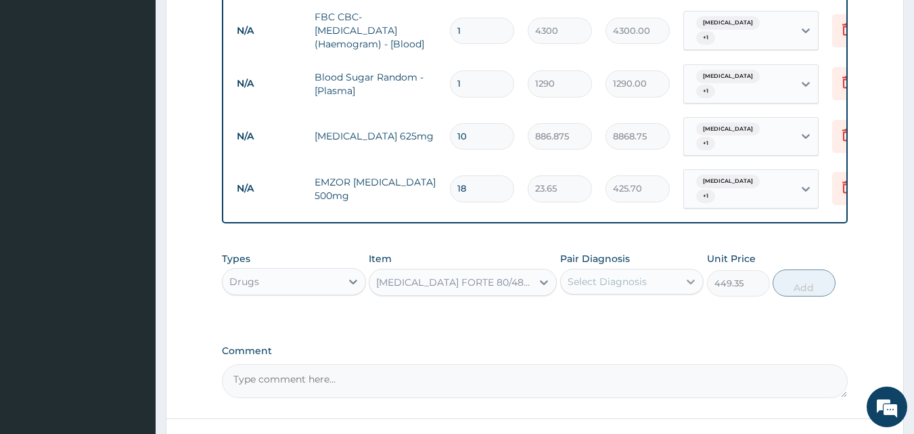
click at [691, 275] on icon at bounding box center [691, 282] width 14 height 14
click at [574, 311] on input "checkbox" at bounding box center [572, 315] width 9 height 9
checkbox input "true"
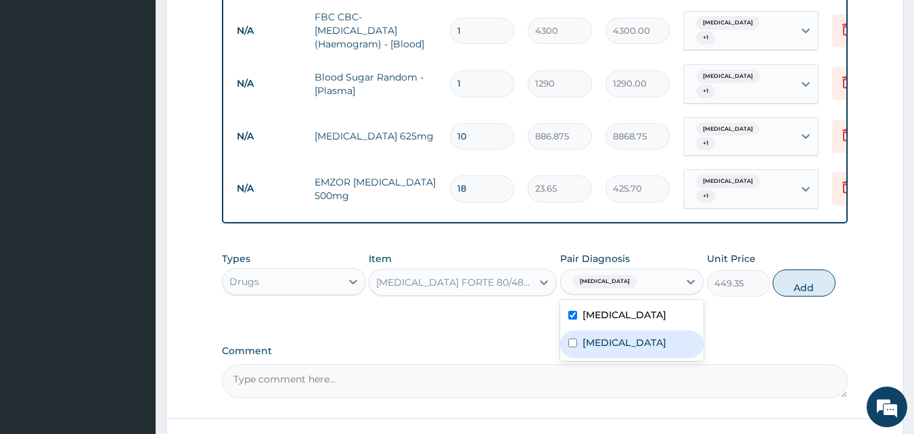
click at [572, 338] on input "checkbox" at bounding box center [572, 342] width 9 height 9
checkbox input "true"
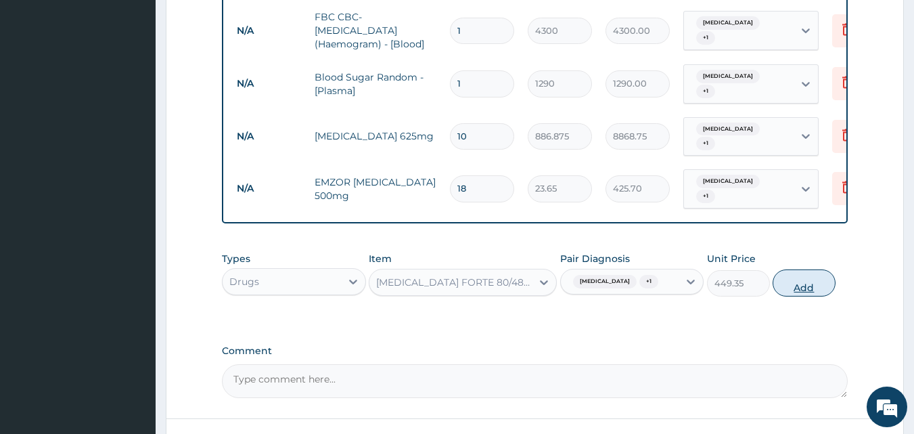
click at [811, 277] on button "Add" at bounding box center [804, 282] width 63 height 27
type input "0"
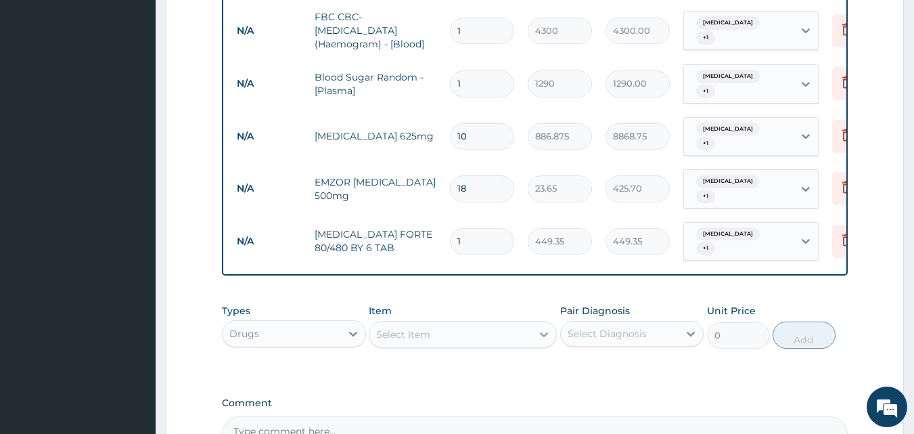
click at [545, 327] on icon at bounding box center [544, 334] width 14 height 14
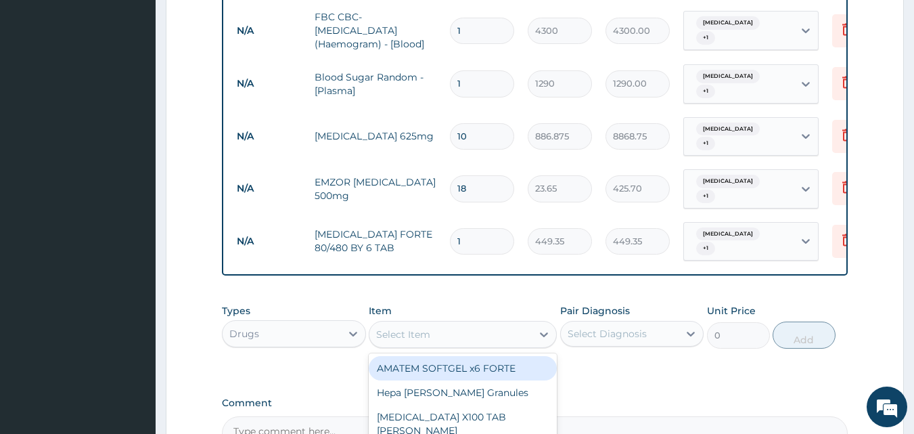
click at [441, 323] on div "Select Item" at bounding box center [450, 334] width 162 height 22
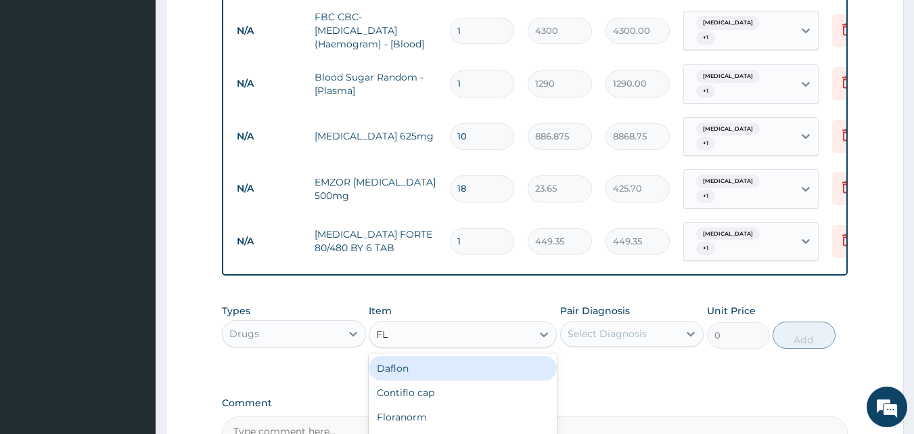
type input "FLA"
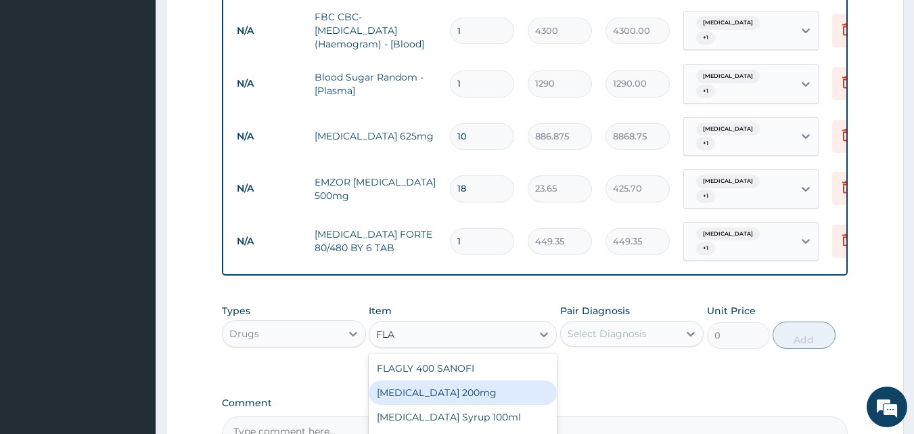
click at [439, 380] on div "Flagyl 200mg" at bounding box center [463, 392] width 188 height 24
type input "47.3"
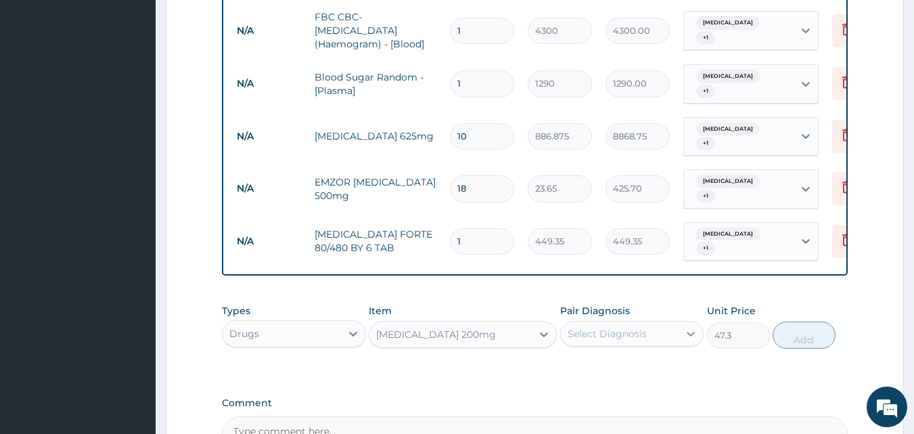
click at [694, 327] on icon at bounding box center [691, 334] width 14 height 14
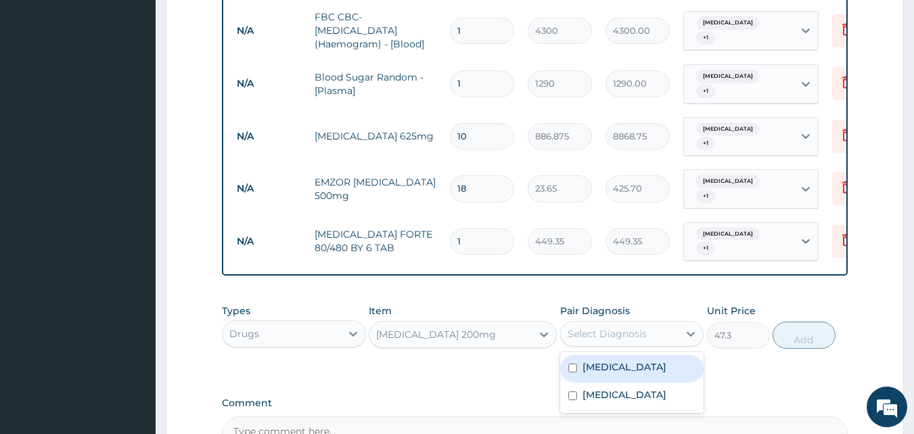
click at [571, 363] on input "checkbox" at bounding box center [572, 367] width 9 height 9
checkbox input "true"
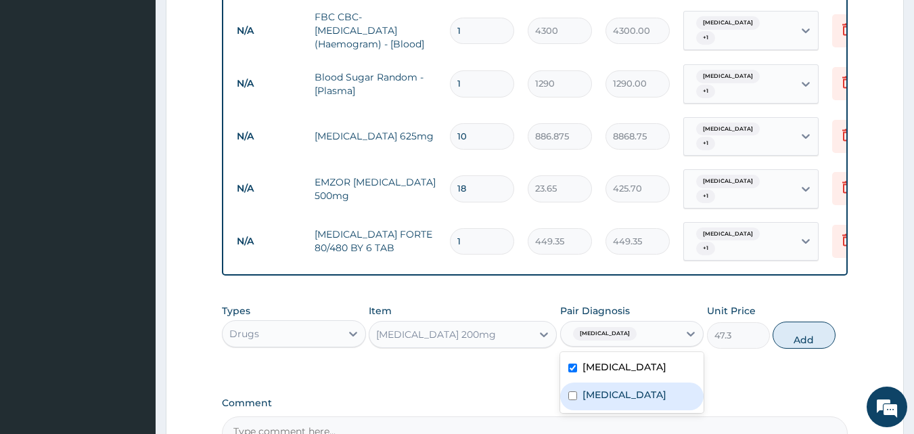
click at [572, 391] on input "checkbox" at bounding box center [572, 395] width 9 height 9
checkbox input "true"
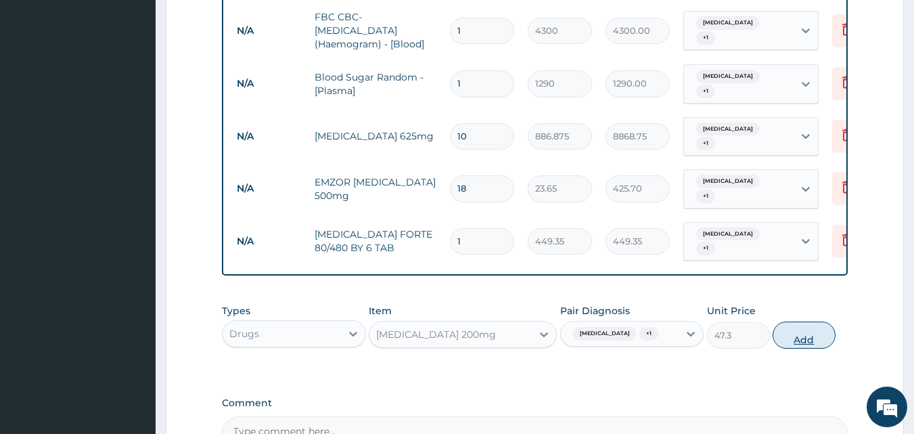
click at [807, 324] on button "Add" at bounding box center [804, 334] width 63 height 27
type input "0"
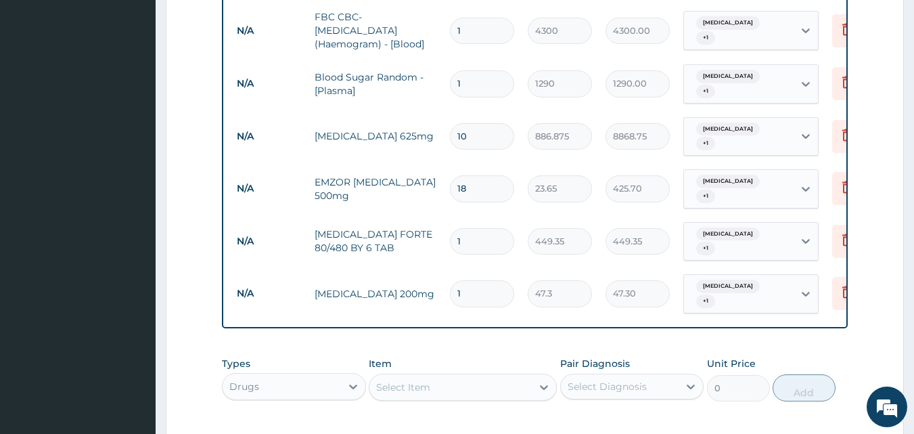
type input "15"
type input "709.50"
type input "15"
click at [546, 385] on icon at bounding box center [544, 387] width 8 height 5
click at [400, 380] on div "Select Item" at bounding box center [403, 387] width 54 height 14
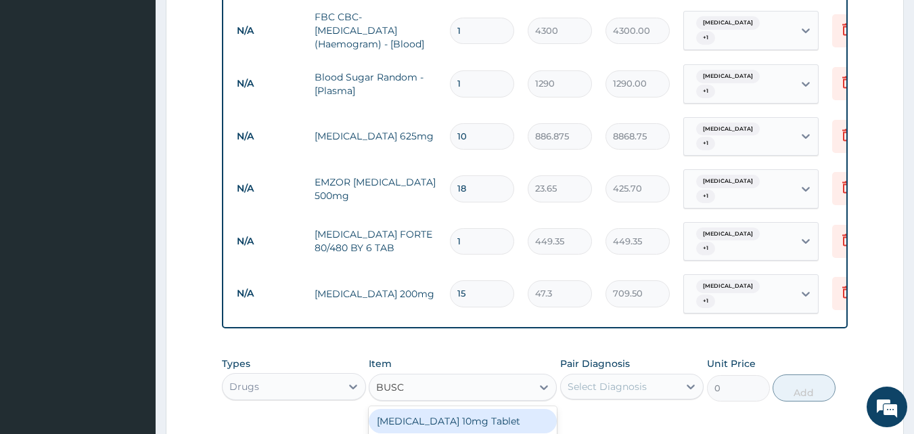
type input "BUSCO"
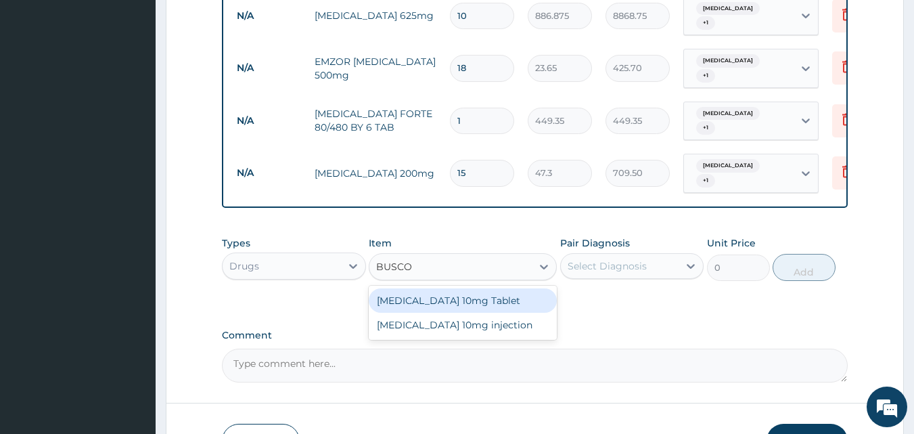
scroll to position [832, 0]
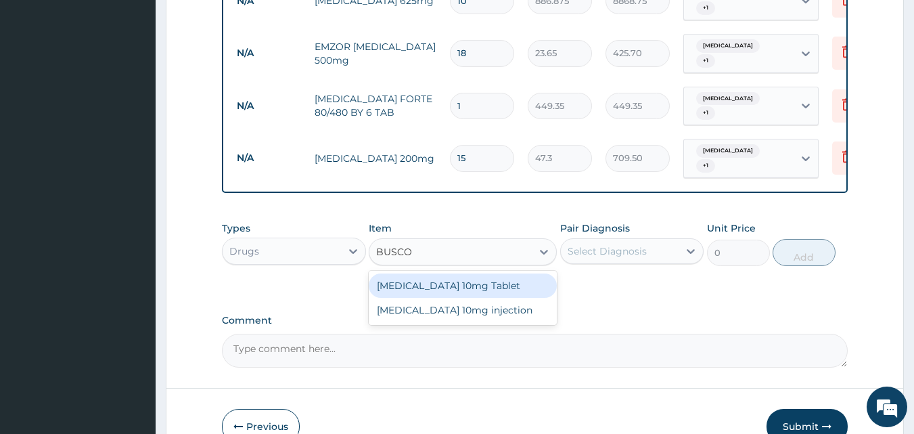
click at [516, 273] on div "Buscopan 10mg Tablet" at bounding box center [463, 285] width 188 height 24
type input "41.3875"
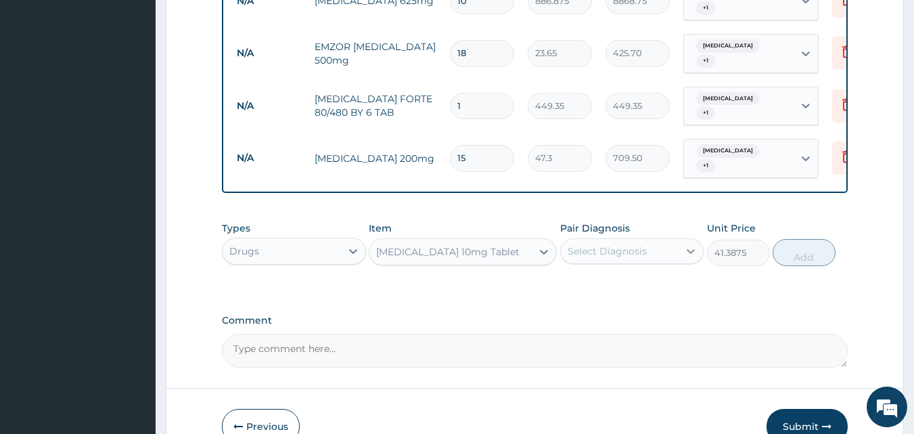
click at [693, 244] on icon at bounding box center [691, 251] width 14 height 14
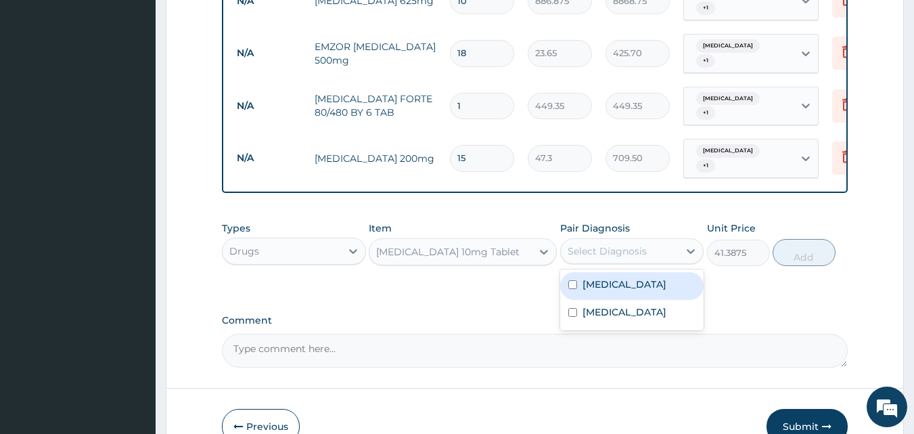
click at [577, 272] on div "Malaria" at bounding box center [632, 286] width 144 height 28
checkbox input "true"
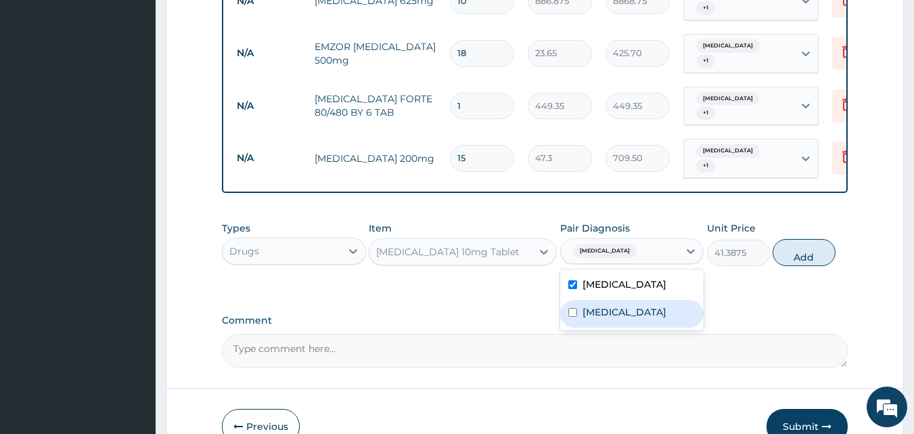
click at [574, 308] on input "checkbox" at bounding box center [572, 312] width 9 height 9
checkbox input "true"
click at [791, 239] on button "Add" at bounding box center [804, 252] width 63 height 27
type input "0"
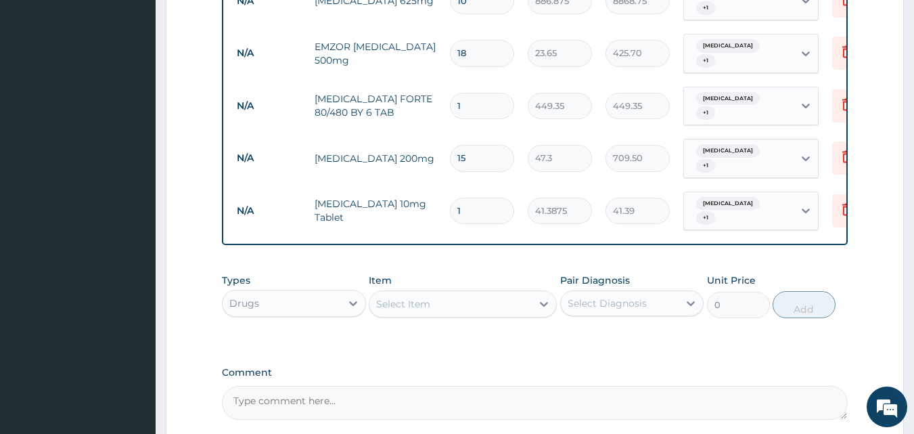
click at [466, 198] on input "1" at bounding box center [482, 211] width 64 height 26
type input "10"
type input "413.88"
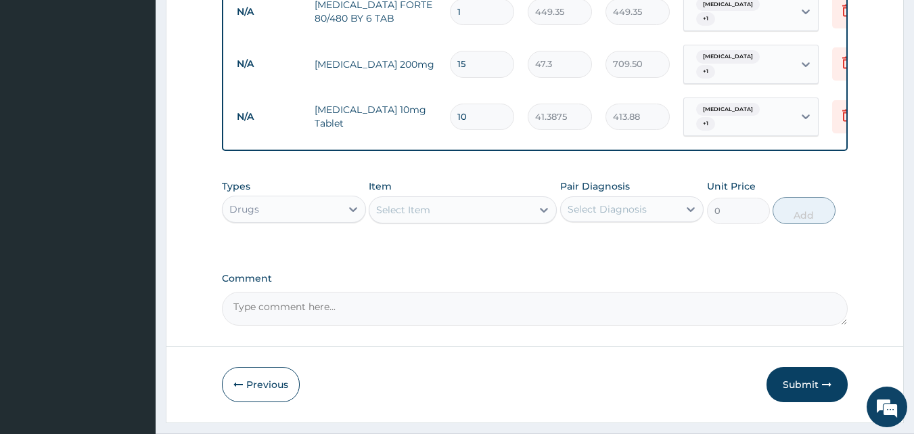
scroll to position [930, 0]
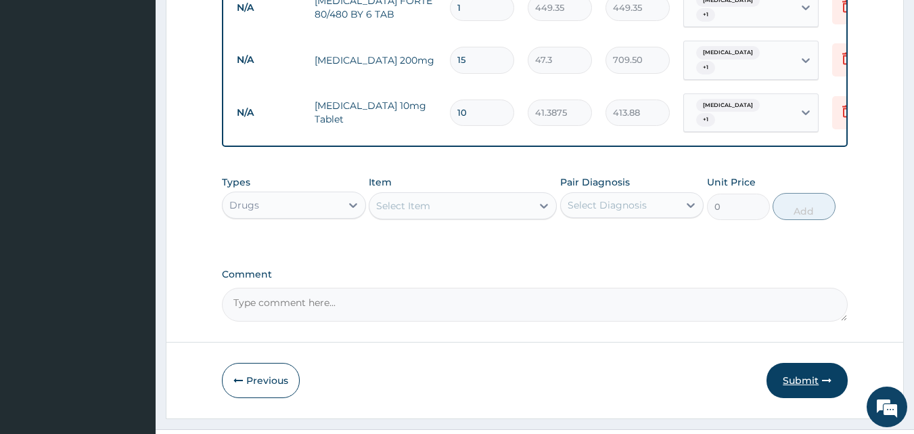
type input "10"
click at [807, 363] on button "Submit" at bounding box center [807, 380] width 81 height 35
